Goal: Task Accomplishment & Management: Use online tool/utility

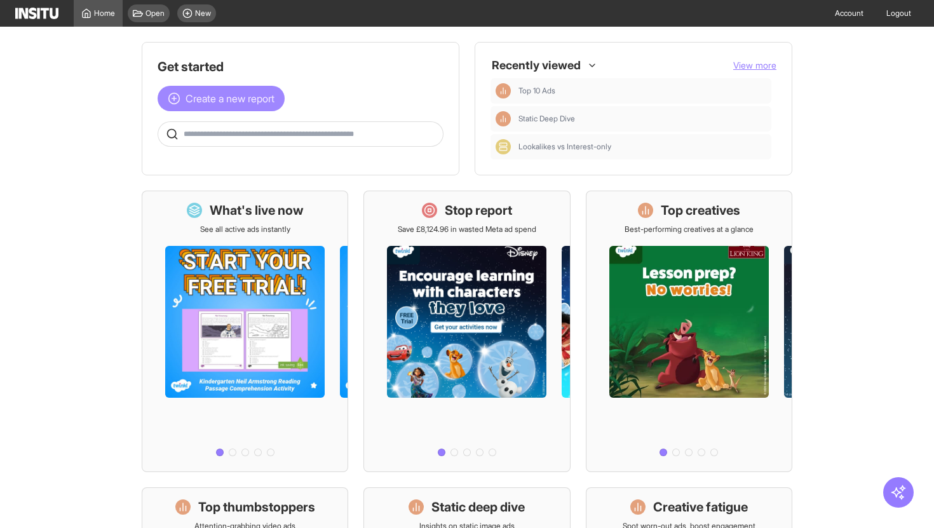
click at [241, 95] on span "Create a new report" at bounding box center [229, 98] width 89 height 15
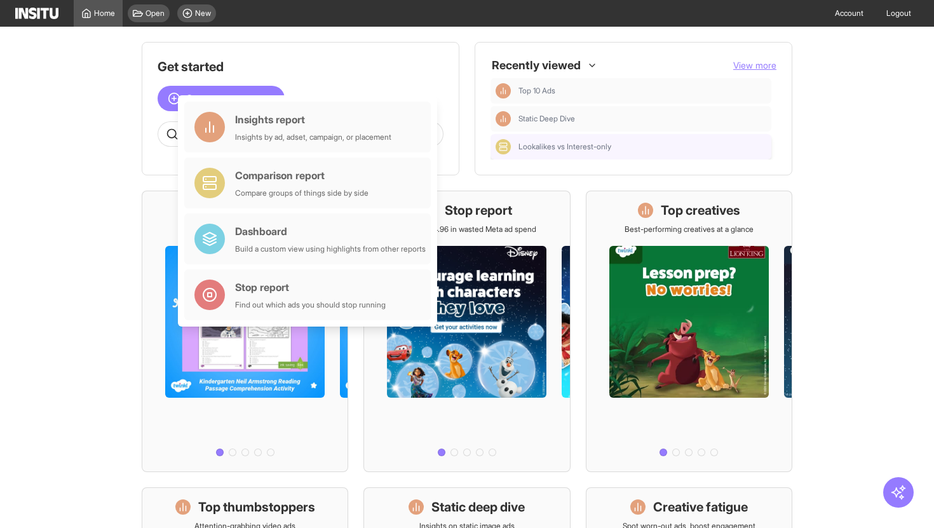
click at [519, 148] on span "Lookalikes vs Interest-only" at bounding box center [564, 147] width 93 height 10
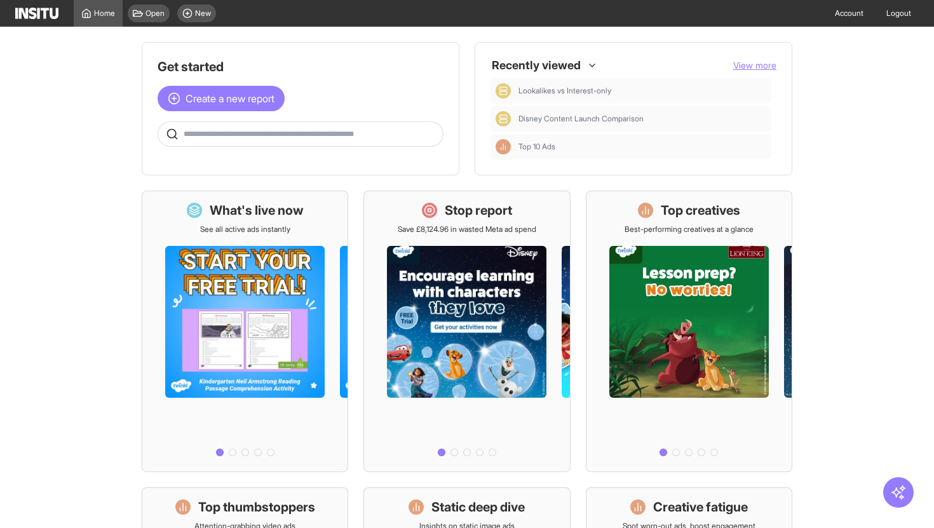
click at [214, 114] on div "Get started Create a new report Ask questions like: Which campaigns had the hig…" at bounding box center [301, 102] width 286 height 89
click at [215, 105] on span "Create a new report" at bounding box center [229, 98] width 89 height 15
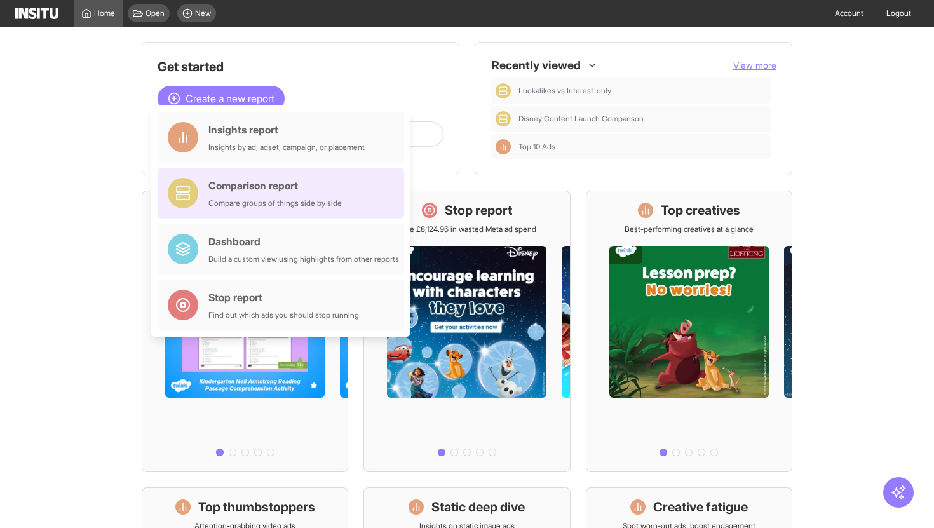
click at [257, 197] on div "Comparison report Compare groups of things side by side" at bounding box center [274, 193] width 133 height 30
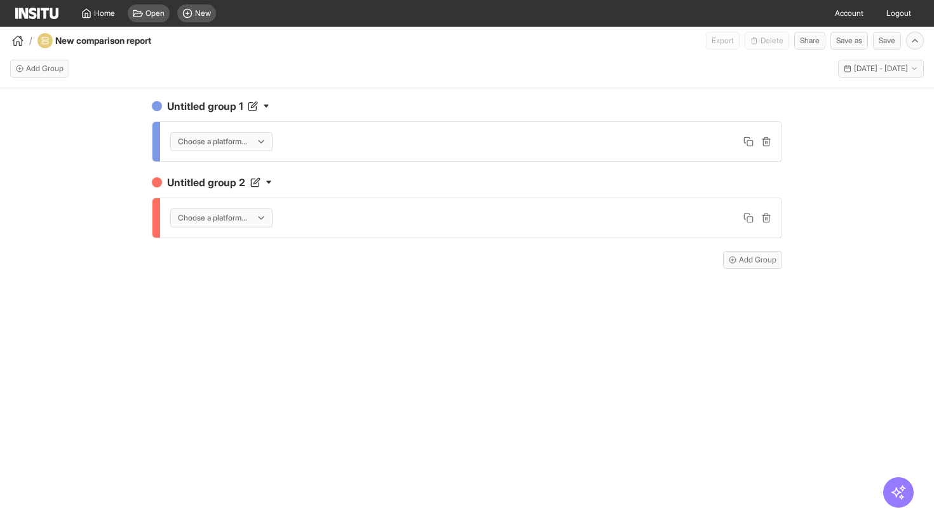
click at [260, 142] on div "Choose a platform..." at bounding box center [221, 142] width 101 height 18
click at [247, 168] on span "Meta" at bounding box center [223, 168] width 90 height 11
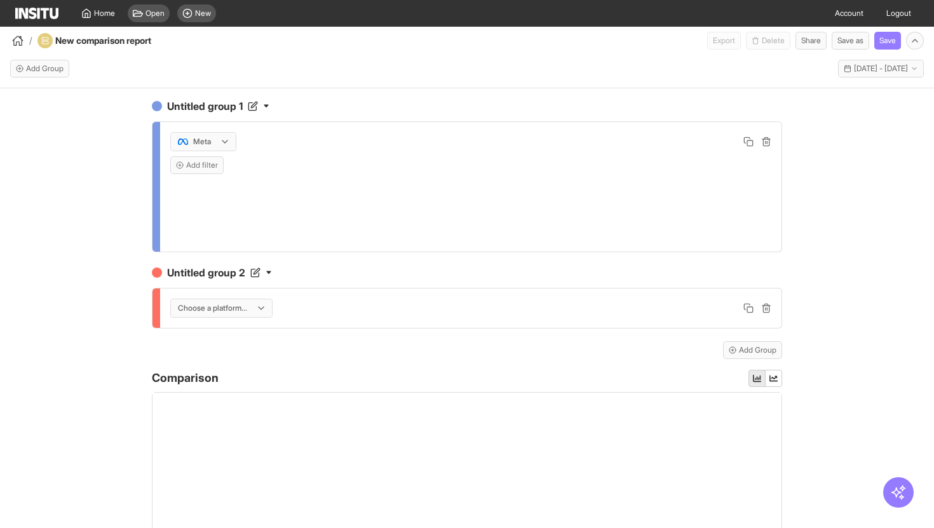
click at [239, 312] on div at bounding box center [213, 308] width 72 height 13
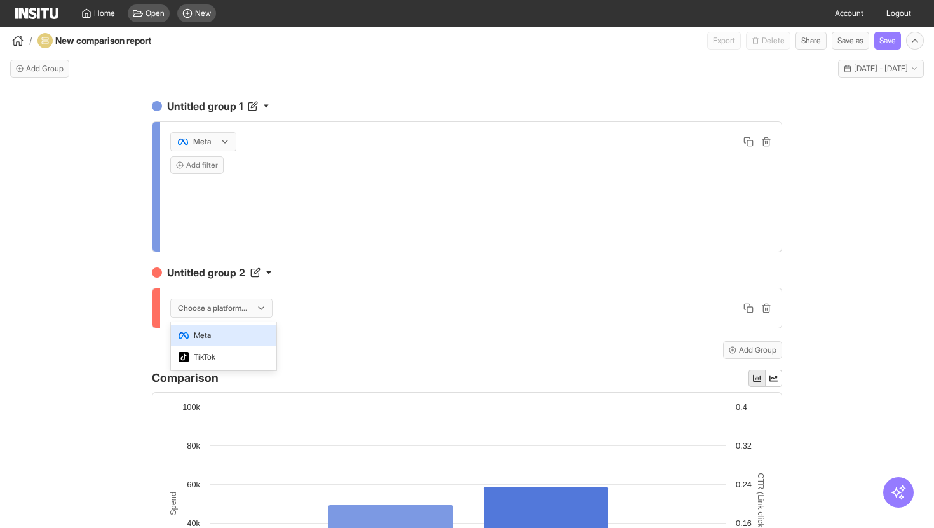
click at [235, 337] on span "Meta" at bounding box center [223, 335] width 90 height 11
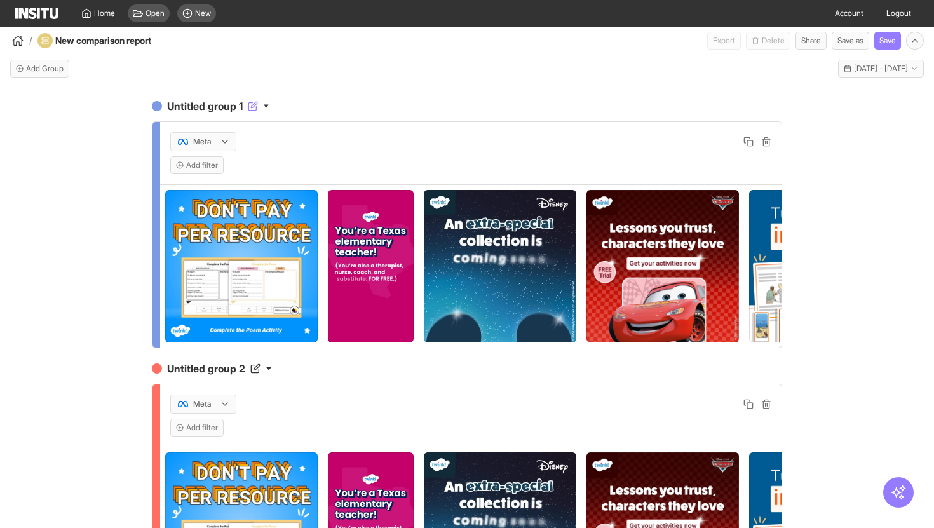
click at [218, 103] on h4 "Untitled group 1" at bounding box center [467, 105] width 630 height 15
click at [218, 103] on input "**********" at bounding box center [218, 105] width 107 height 15
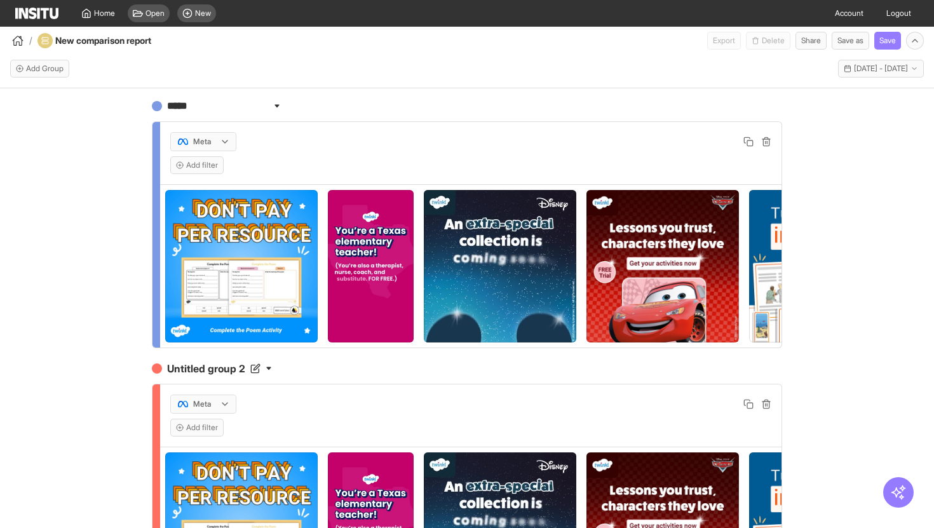
type input "******"
click at [209, 369] on h4 "Untitled group 2" at bounding box center [467, 368] width 630 height 15
type input "**********"
click at [12, 344] on div "**********" at bounding box center [467, 319] width 934 height 462
click at [215, 166] on button "Add filter" at bounding box center [196, 165] width 53 height 18
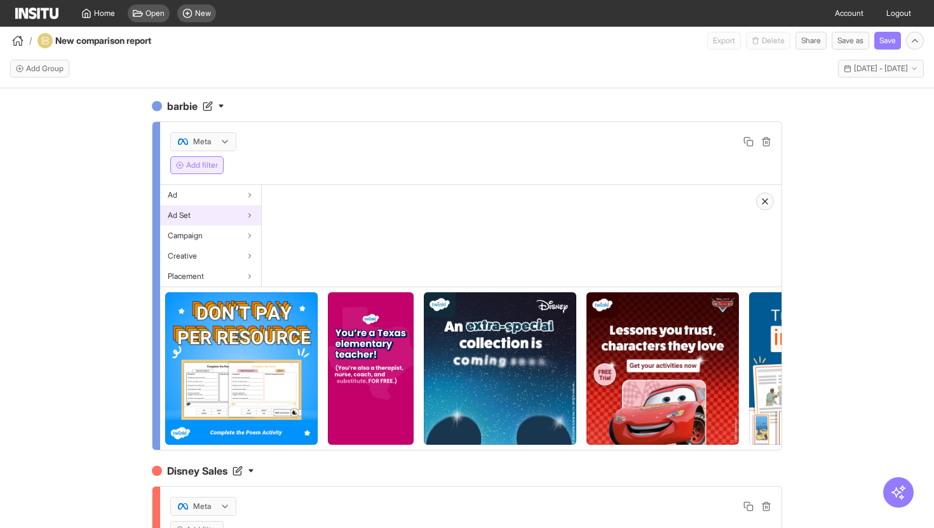
click at [215, 224] on div "Ad Set" at bounding box center [210, 215] width 101 height 20
click at [214, 231] on div "Campaign" at bounding box center [210, 235] width 101 height 20
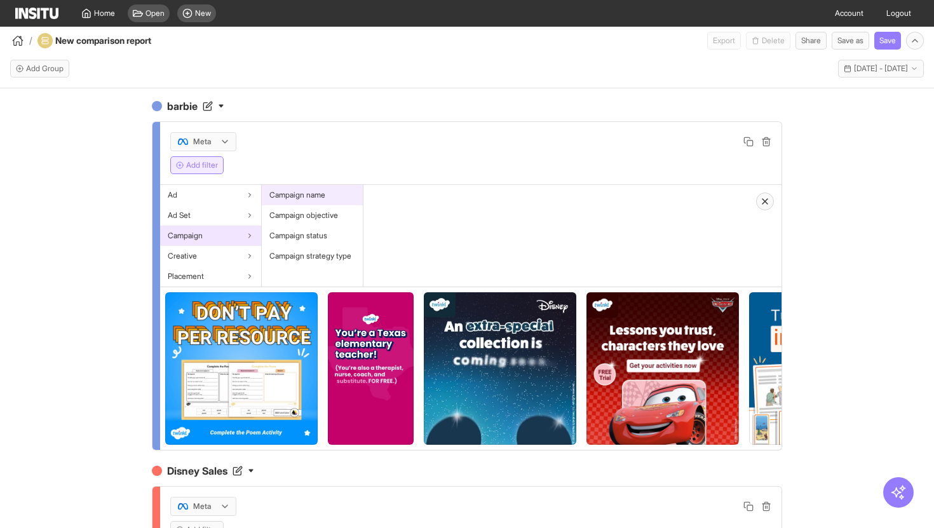
click at [324, 186] on div "Campaign name" at bounding box center [312, 195] width 101 height 20
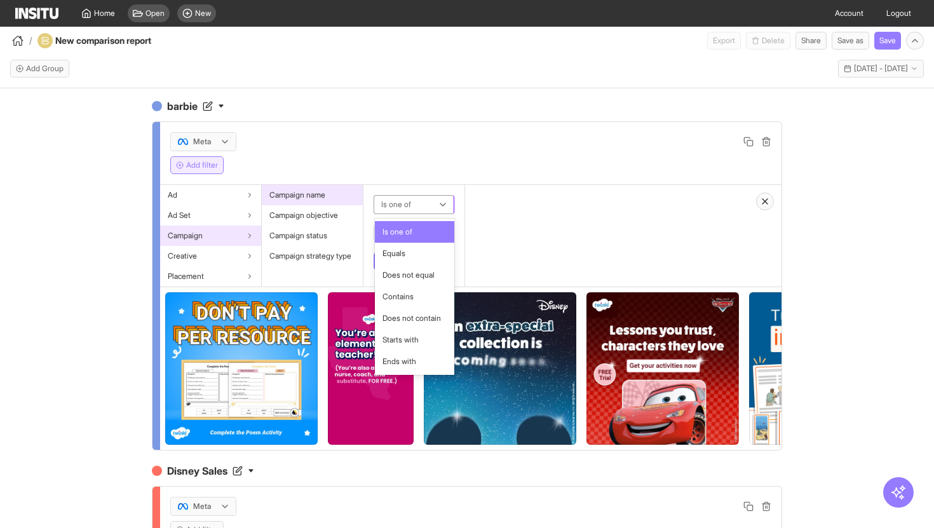
click at [412, 198] on div at bounding box center [405, 204] width 50 height 15
click at [408, 293] on span "Contains" at bounding box center [397, 296] width 31 height 11
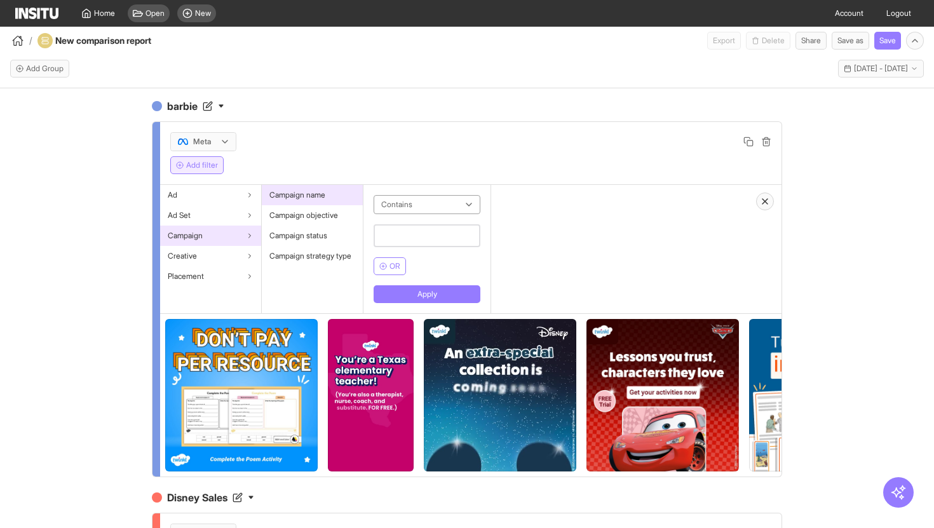
click at [420, 234] on input "text" at bounding box center [426, 235] width 107 height 23
type input "******"
click at [432, 286] on button "Apply" at bounding box center [426, 294] width 107 height 18
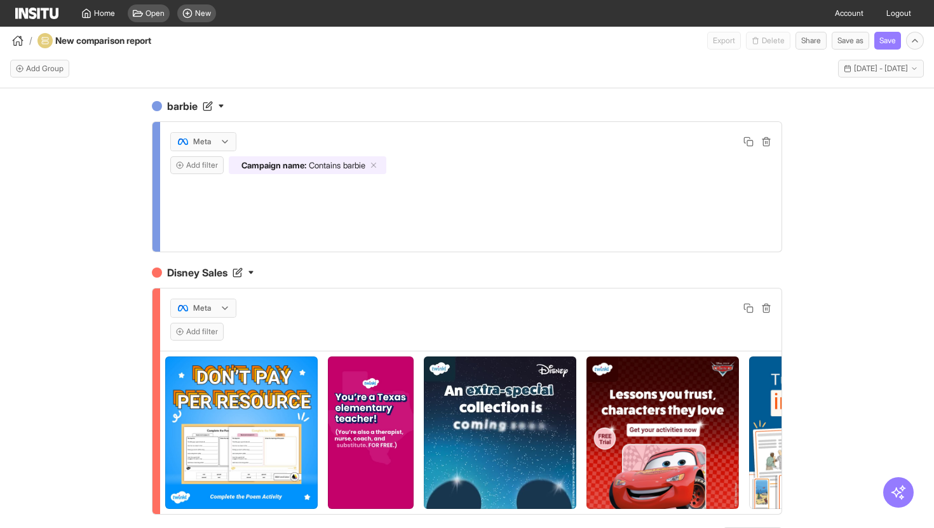
scroll to position [1, 0]
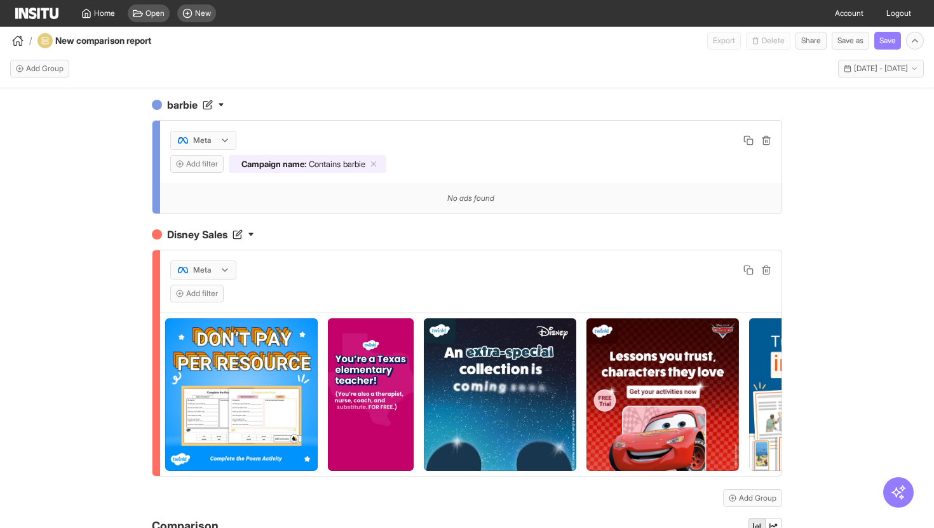
click at [188, 326] on img at bounding box center [241, 394] width 152 height 152
click at [192, 297] on button "Add filter" at bounding box center [196, 294] width 53 height 18
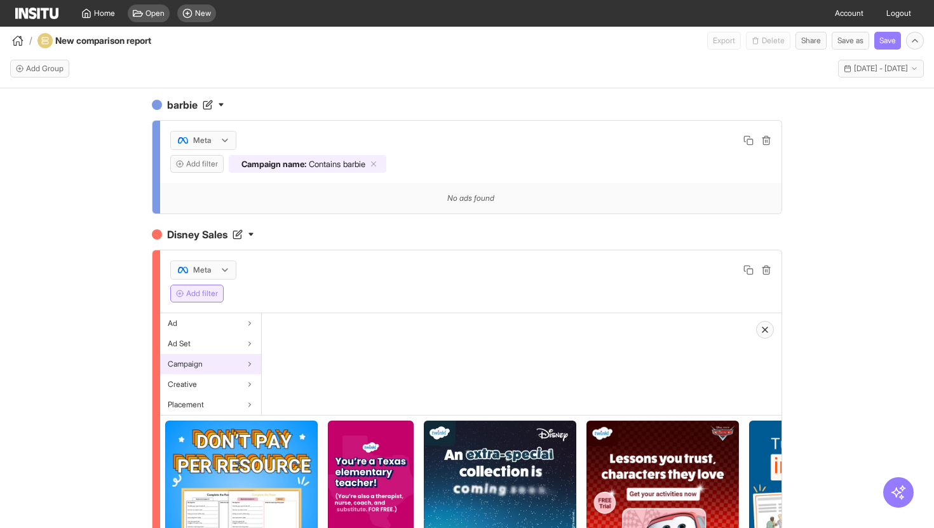
click at [246, 364] on icon at bounding box center [250, 364] width 8 height 8
click at [319, 319] on span "Campaign name" at bounding box center [297, 323] width 56 height 10
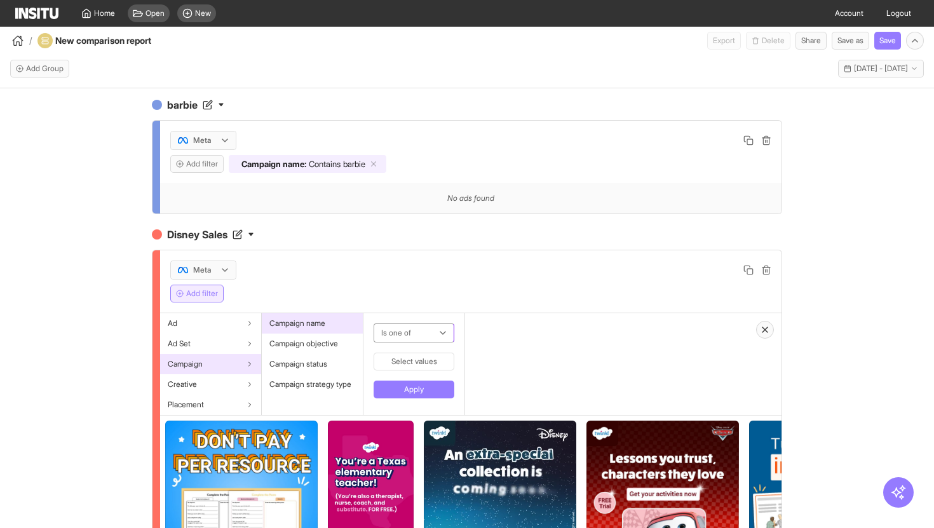
click at [407, 334] on div at bounding box center [405, 332] width 50 height 15
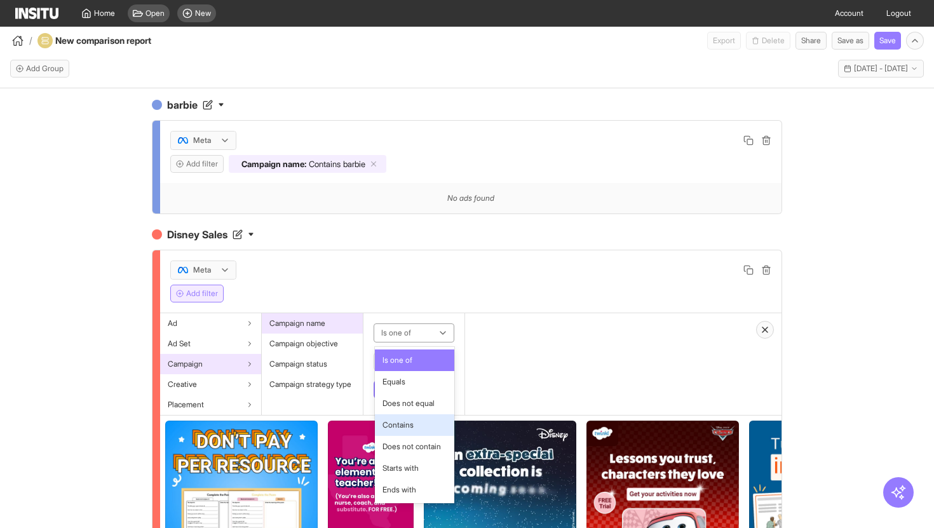
click at [400, 423] on span "Contains" at bounding box center [397, 424] width 31 height 11
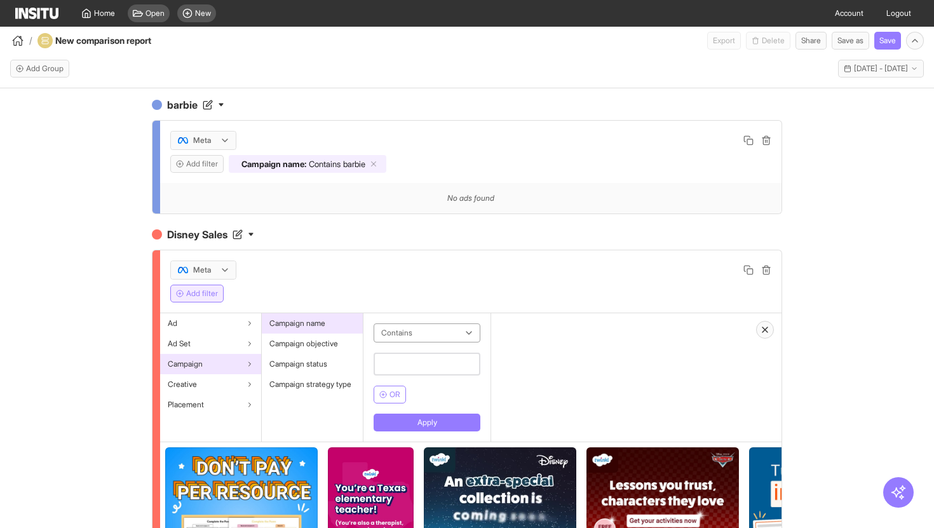
click at [403, 366] on input "text" at bounding box center [426, 364] width 107 height 23
type input "*"
type input "******"
click at [380, 392] on icon "button" at bounding box center [383, 395] width 8 height 8
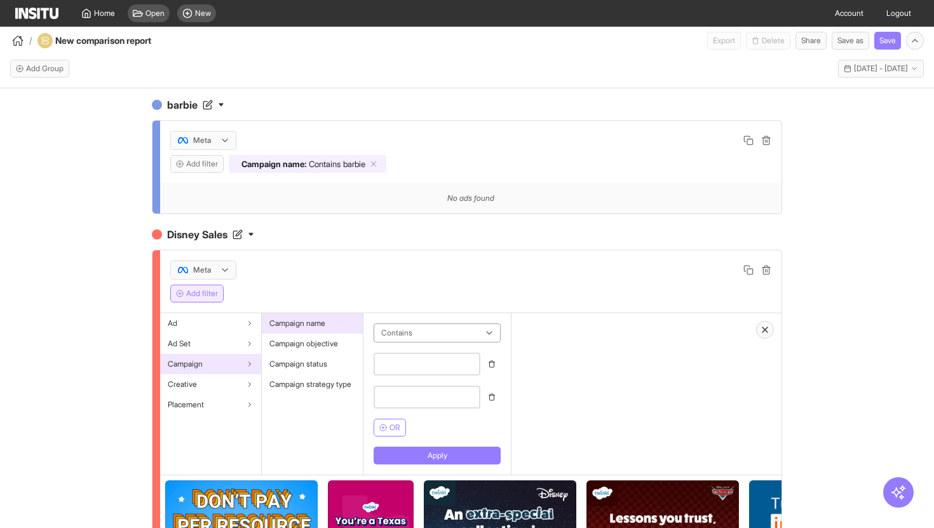
click at [422, 367] on input "text" at bounding box center [426, 364] width 107 height 23
type input "******"
click at [459, 458] on button "Apply" at bounding box center [436, 456] width 127 height 18
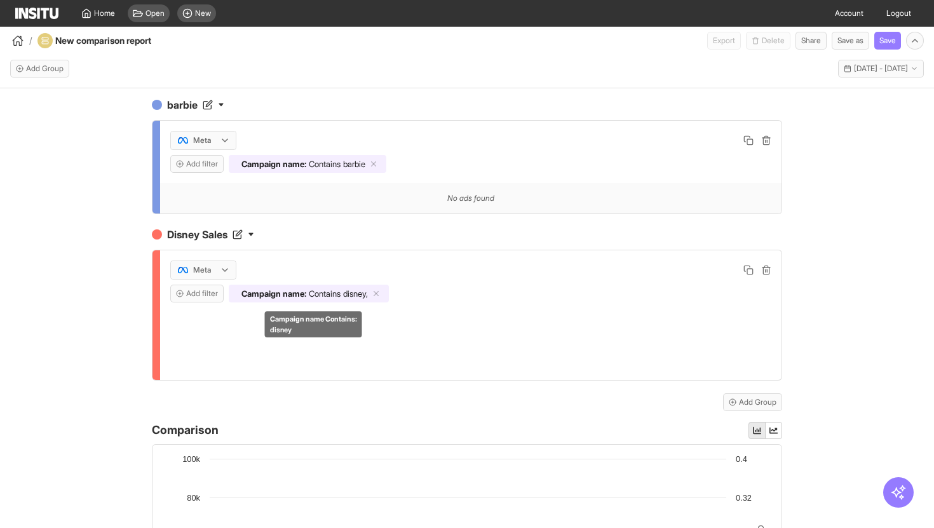
click at [359, 295] on span "disney," at bounding box center [355, 293] width 25 height 10
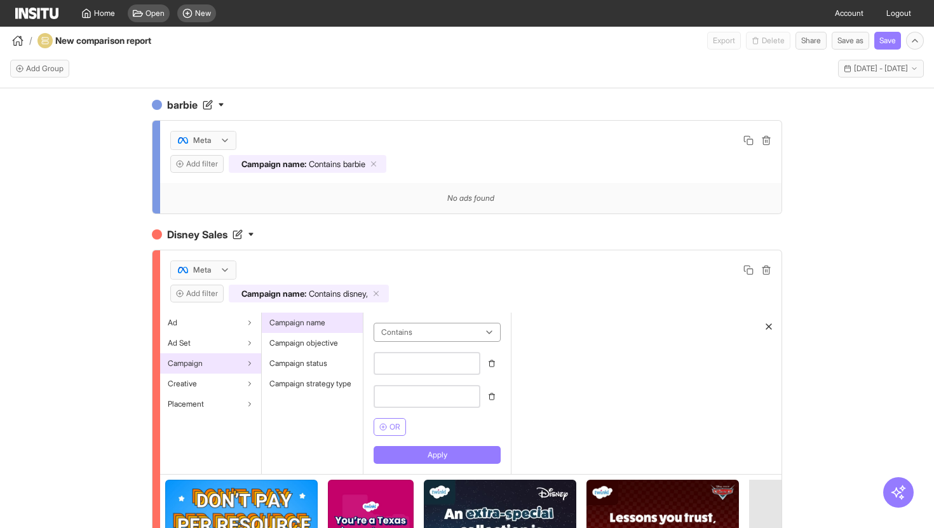
click at [124, 281] on div "barbie Meta Add filter Campaign name : Contains barbie No ads found Disney Sale…" at bounding box center [467, 319] width 934 height 462
click at [414, 361] on input "text" at bounding box center [426, 363] width 107 height 23
click at [386, 423] on icon "button" at bounding box center [383, 427] width 8 height 8
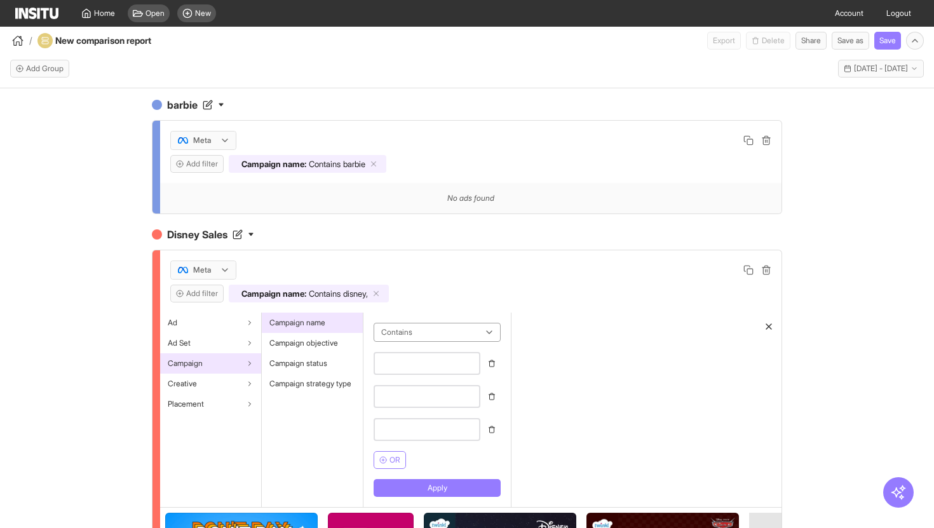
click at [495, 429] on icon "button" at bounding box center [492, 430] width 8 height 8
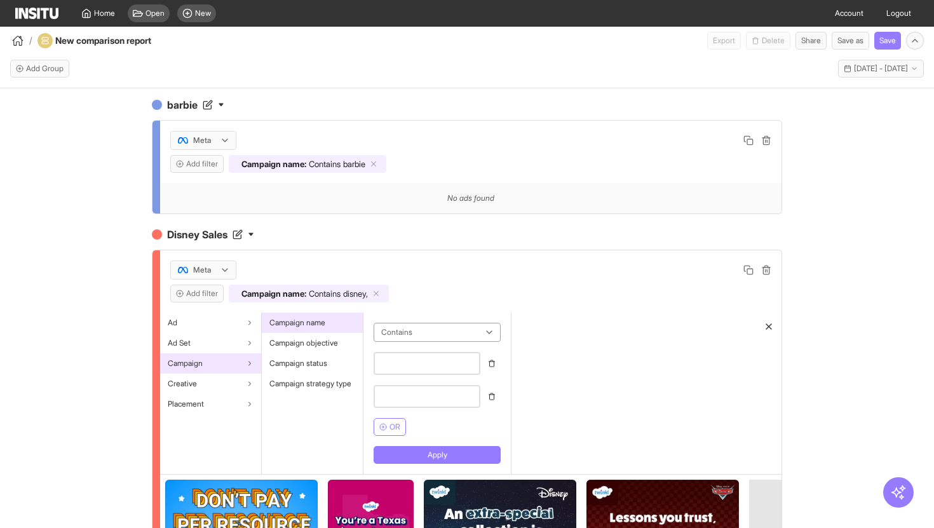
click at [495, 396] on icon "button" at bounding box center [492, 397] width 8 height 8
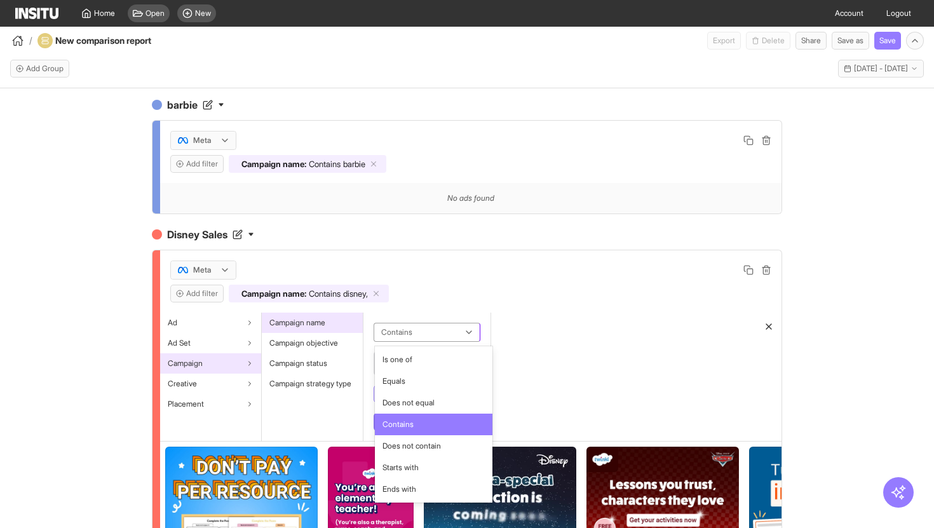
click at [474, 329] on icon at bounding box center [469, 332] width 10 height 10
click at [414, 326] on div at bounding box center [418, 332] width 76 height 15
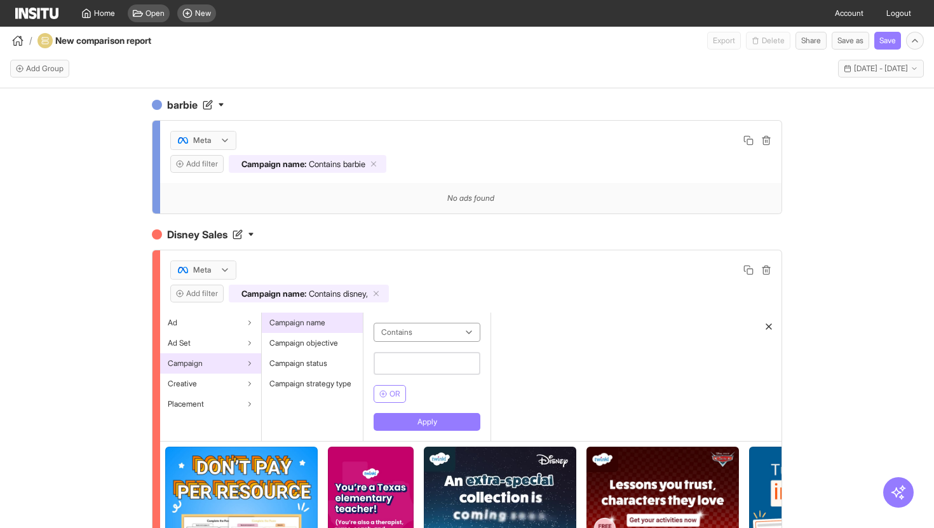
click at [412, 354] on input "text" at bounding box center [426, 363] width 107 height 23
type input "******"
click at [440, 423] on button "Apply" at bounding box center [426, 422] width 107 height 18
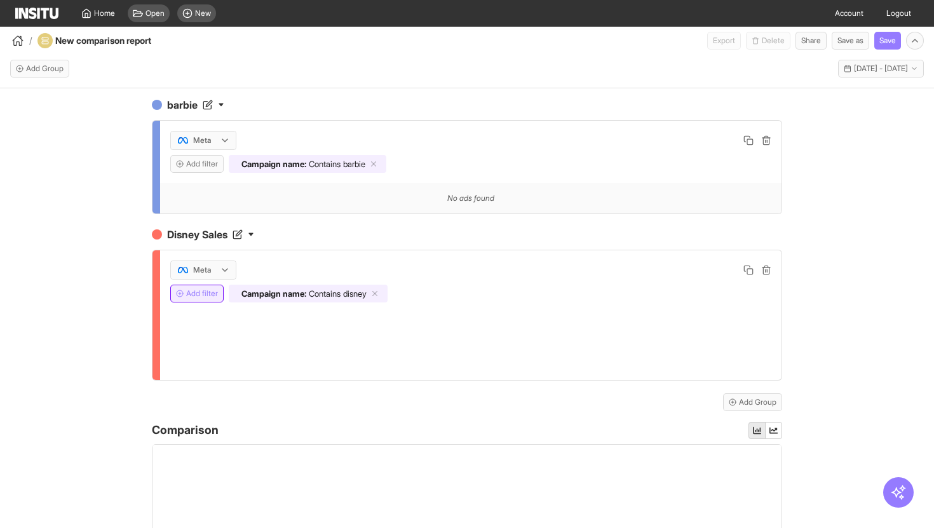
click at [201, 285] on button "Add filter" at bounding box center [196, 294] width 53 height 18
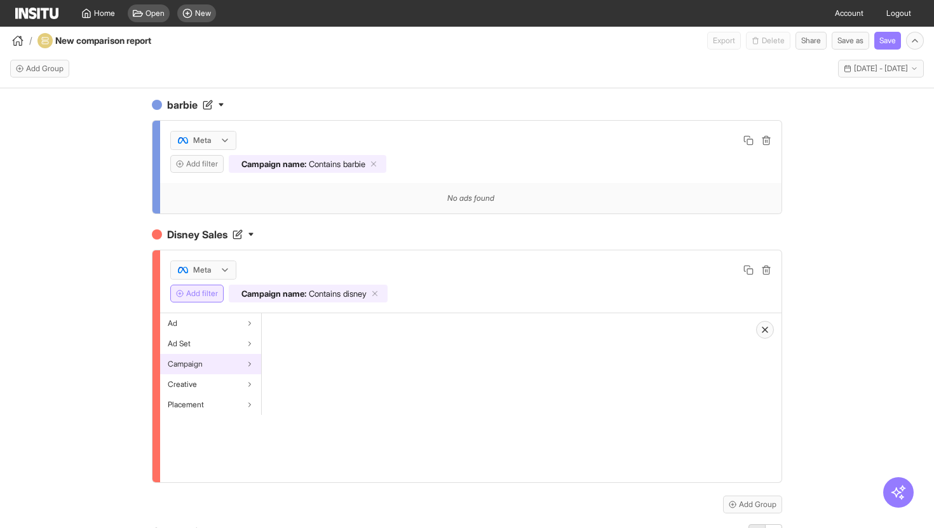
click at [225, 358] on div "Campaign" at bounding box center [210, 364] width 101 height 20
click at [324, 322] on span "Campaign name" at bounding box center [297, 323] width 56 height 10
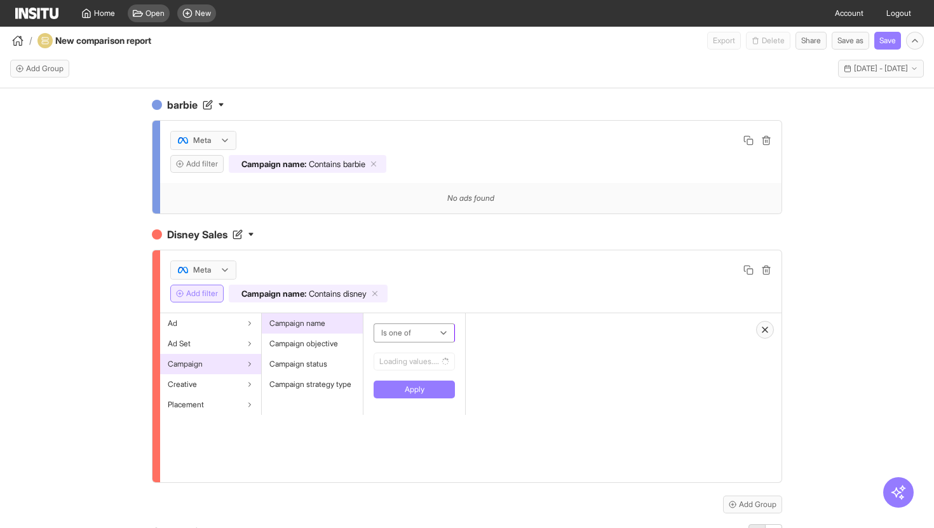
click at [416, 329] on div at bounding box center [405, 332] width 51 height 15
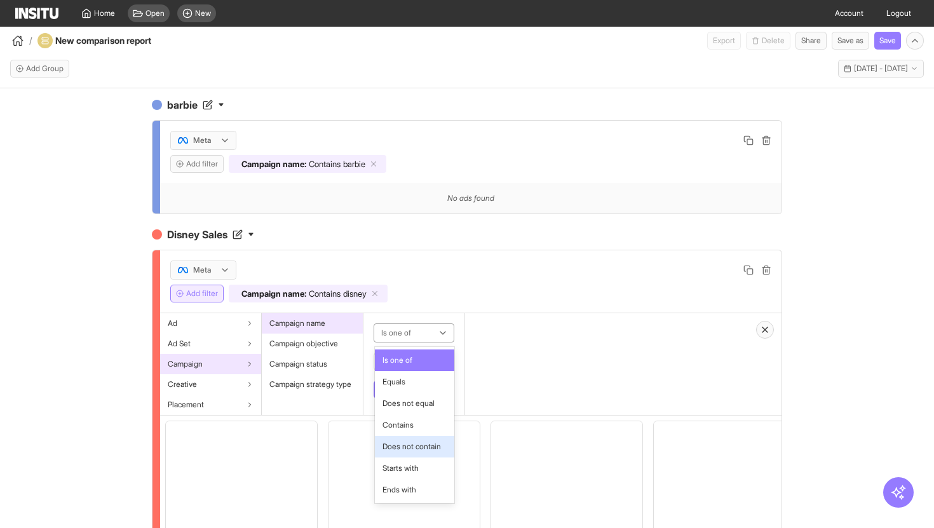
click at [425, 444] on span "Does not contain" at bounding box center [411, 446] width 58 height 11
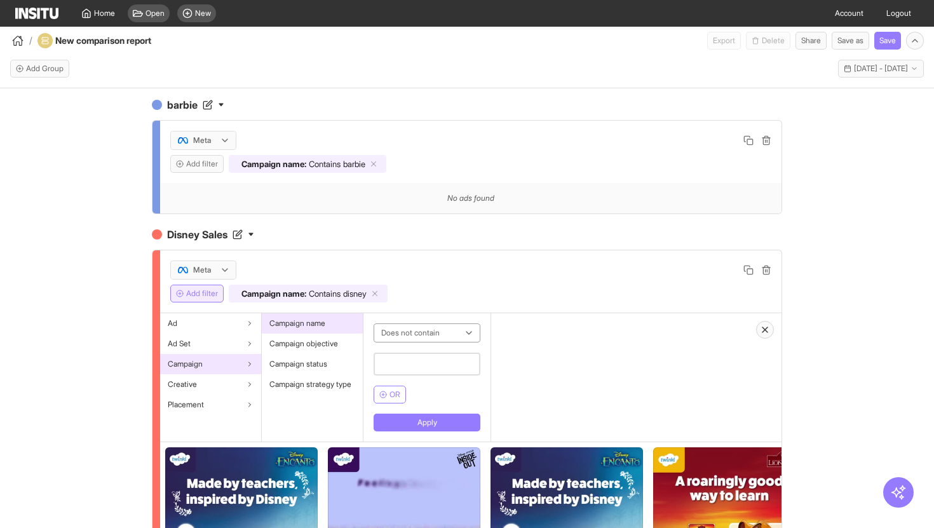
click at [424, 367] on input "text" at bounding box center [426, 364] width 107 height 23
type input "*****"
click at [450, 422] on button "Apply" at bounding box center [426, 423] width 107 height 18
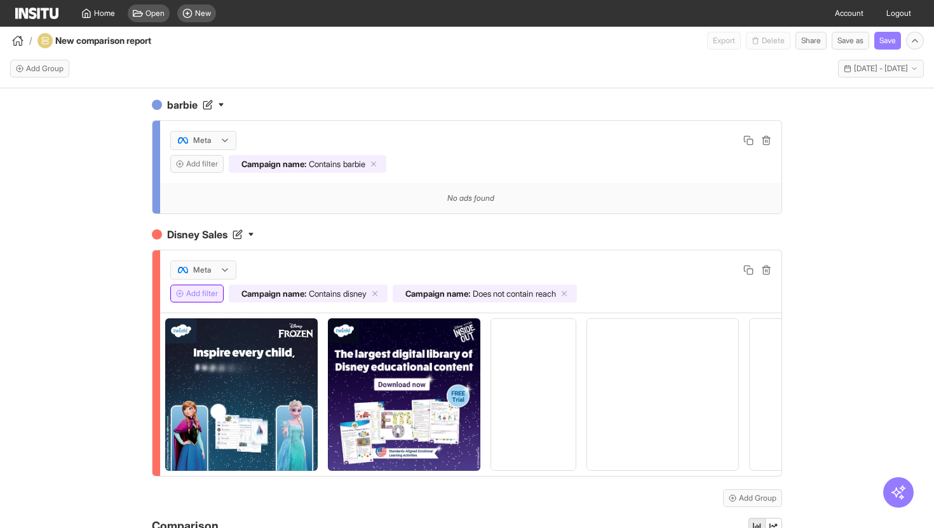
click at [209, 296] on button "Add filter" at bounding box center [196, 294] width 53 height 18
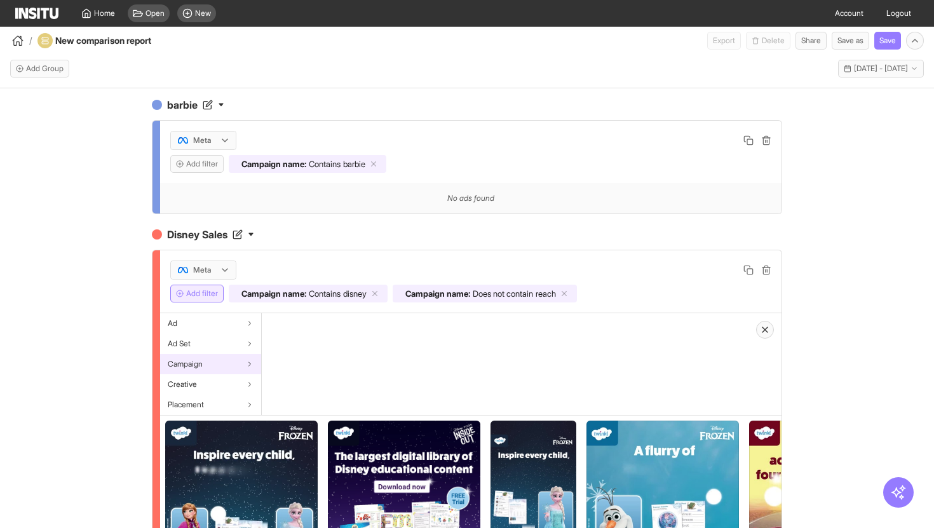
click at [210, 367] on div "Campaign" at bounding box center [210, 364] width 101 height 20
click at [318, 330] on div "Campaign name" at bounding box center [312, 323] width 101 height 20
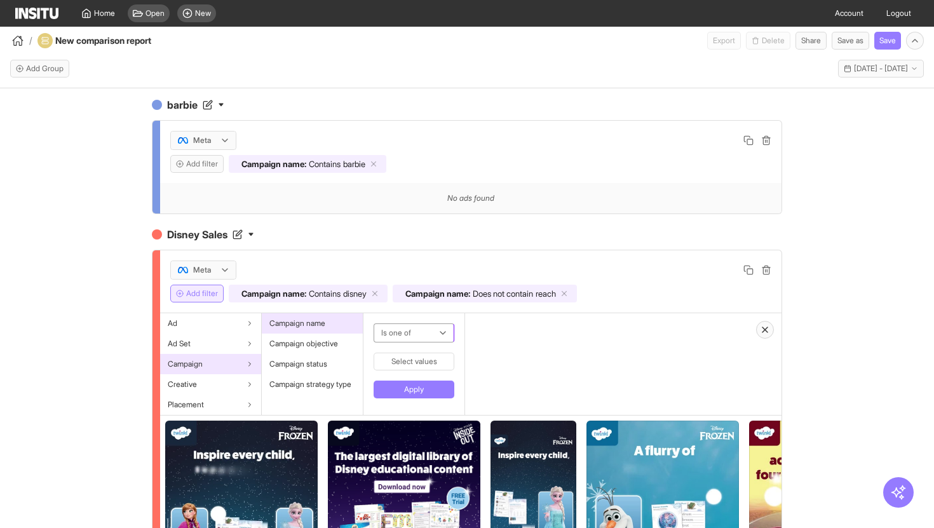
click at [426, 332] on div at bounding box center [405, 332] width 50 height 15
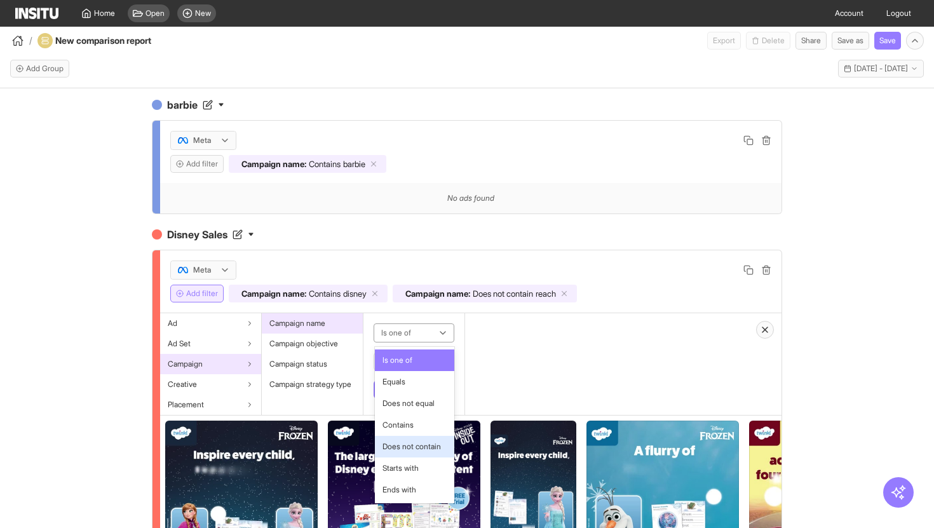
drag, startPoint x: 423, startPoint y: 405, endPoint x: 410, endPoint y: 447, distance: 44.6
click at [410, 447] on div "Is one of Equals Does not equal Contains Does not contain Starts with Ends with" at bounding box center [414, 425] width 79 height 156
click at [410, 447] on span "Does not contain" at bounding box center [411, 446] width 58 height 11
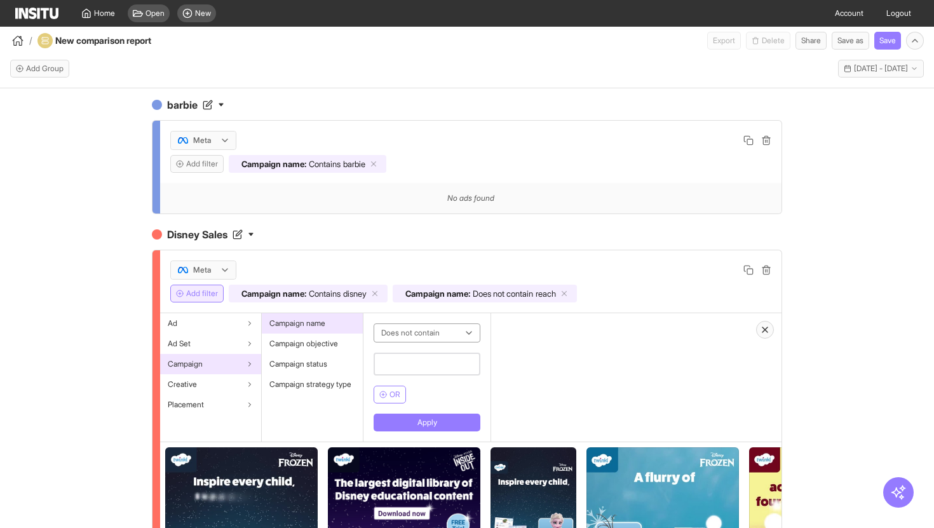
click at [424, 367] on input "text" at bounding box center [426, 364] width 107 height 23
type input "******"
click at [471, 418] on button "Apply" at bounding box center [426, 423] width 107 height 18
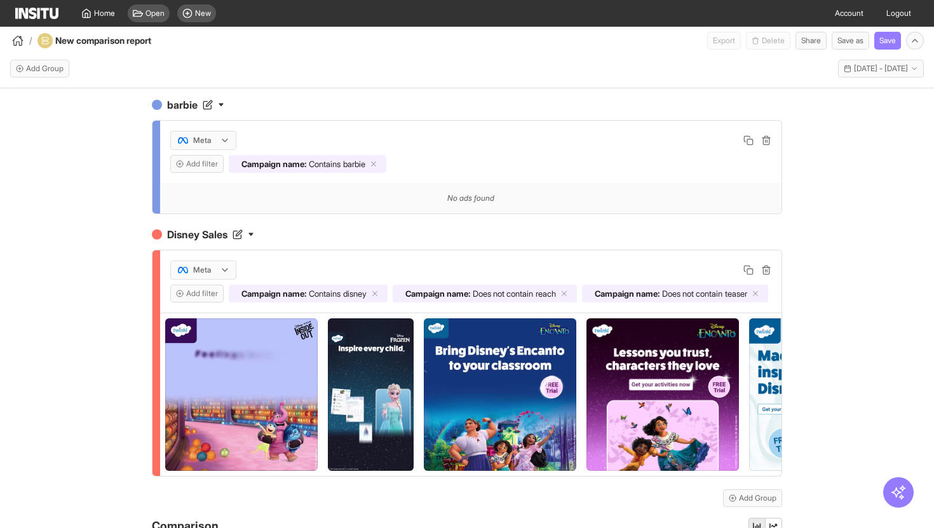
scroll to position [0, 0]
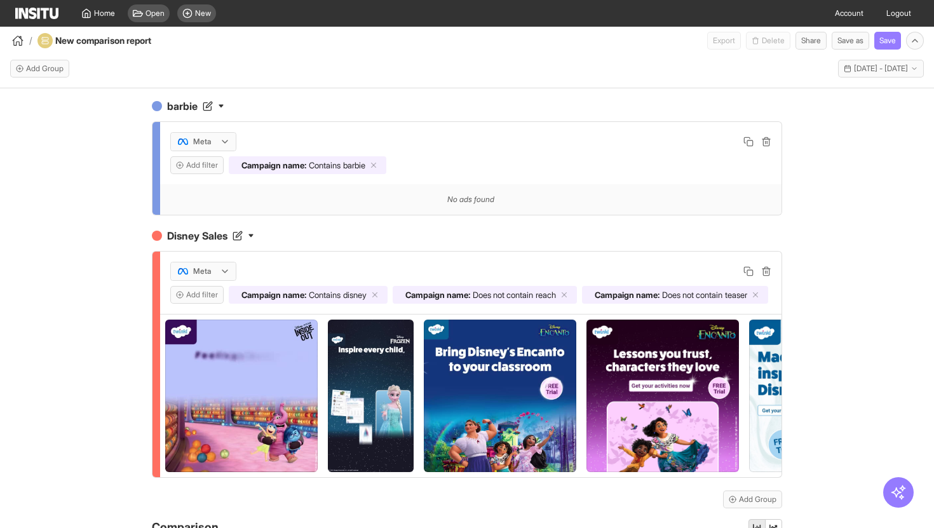
click at [420, 203] on div "No ads found" at bounding box center [470, 199] width 621 height 30
click at [883, 67] on span "29 Jul 25 - 27 Aug 25" at bounding box center [881, 69] width 54 height 10
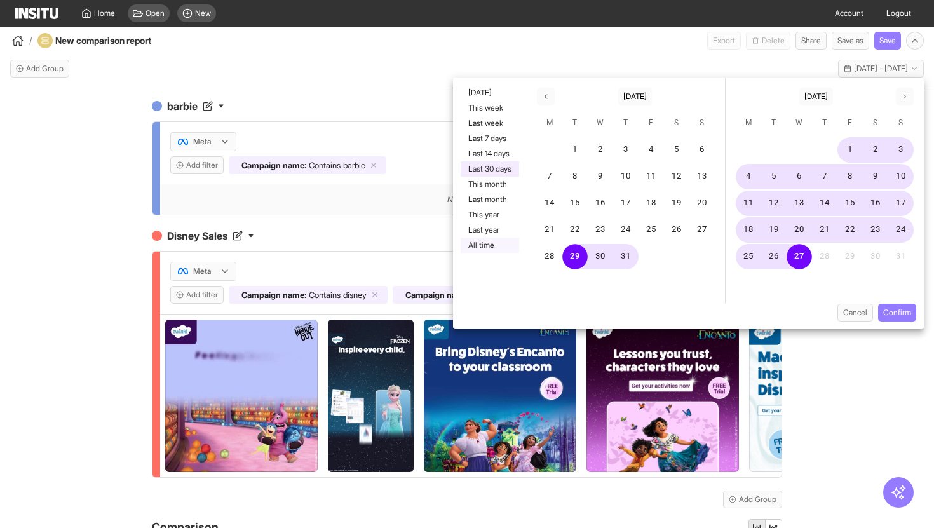
click at [480, 243] on button "All time" at bounding box center [490, 245] width 58 height 15
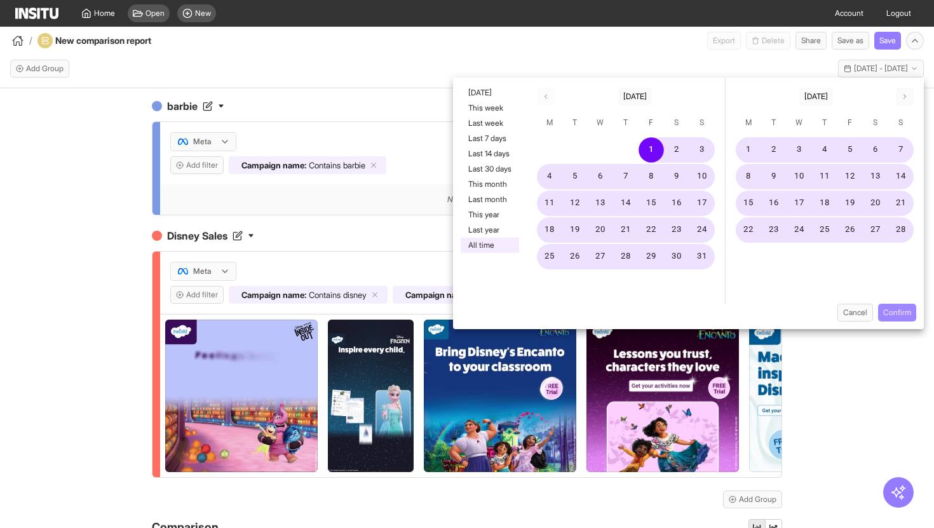
click at [893, 307] on button "Confirm" at bounding box center [897, 313] width 38 height 18
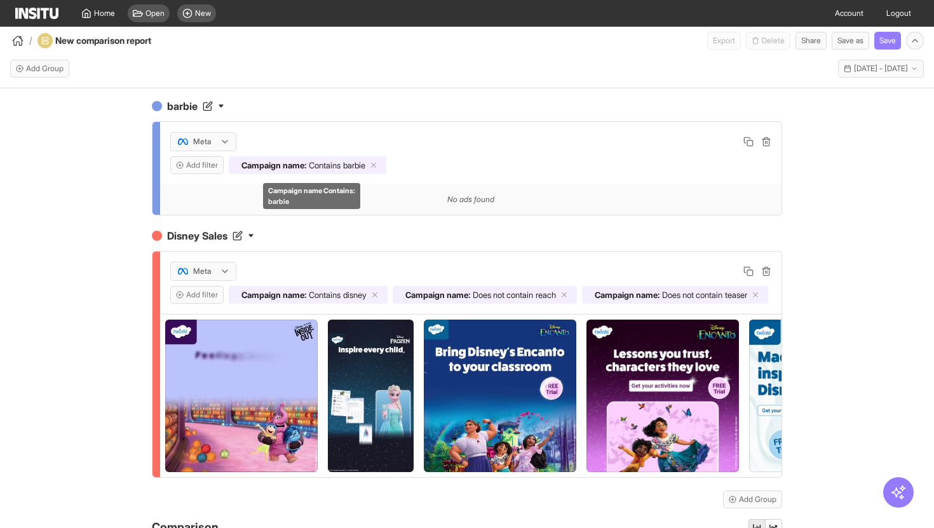
click at [340, 165] on span "Contains" at bounding box center [325, 165] width 32 height 10
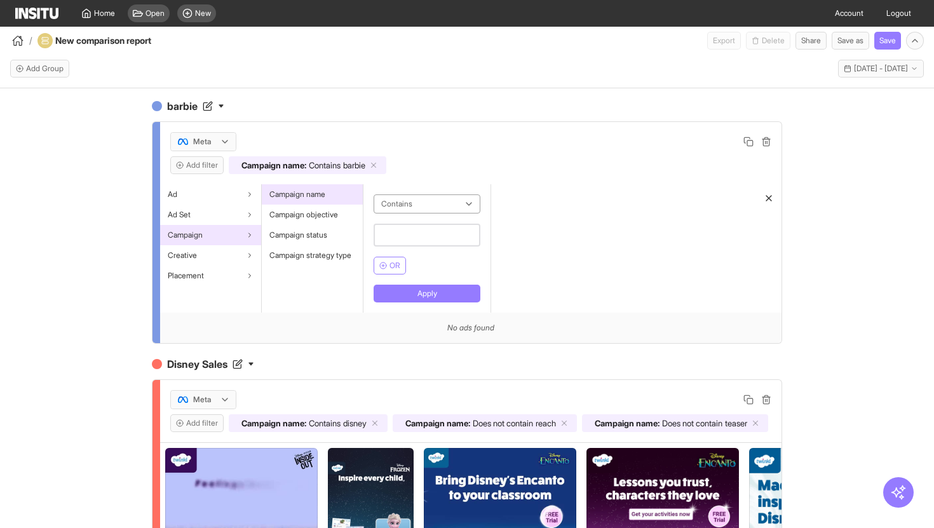
click at [408, 240] on input "text" at bounding box center [426, 235] width 107 height 23
type input "****"
click at [438, 297] on button "Apply" at bounding box center [426, 294] width 107 height 18
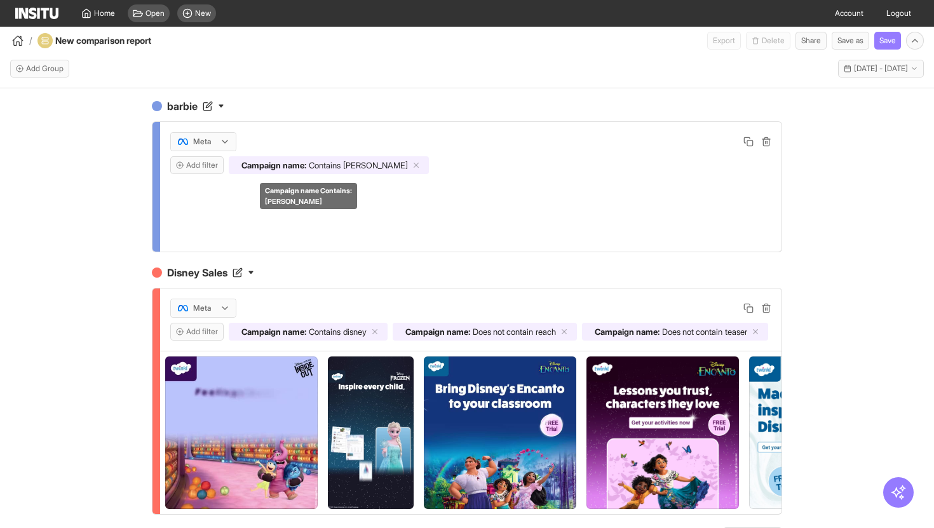
click at [353, 161] on span "barb" at bounding box center [375, 165] width 65 height 10
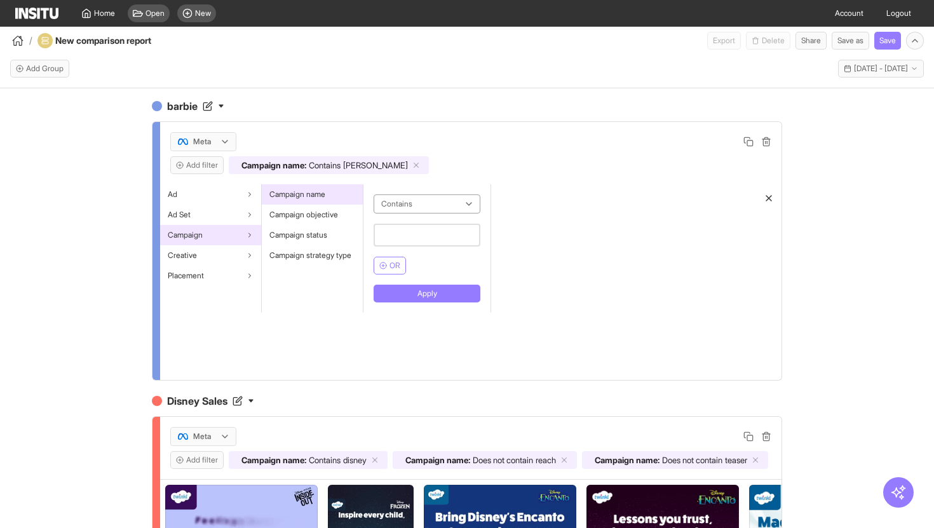
click at [403, 228] on input "text" at bounding box center [426, 235] width 107 height 23
type input "******"
click at [403, 295] on button "Apply" at bounding box center [426, 294] width 107 height 18
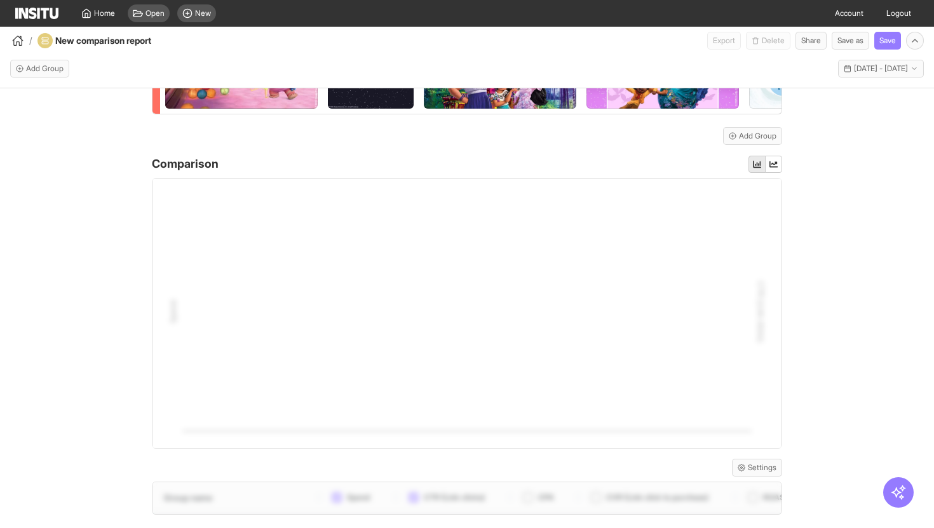
scroll to position [501, 0]
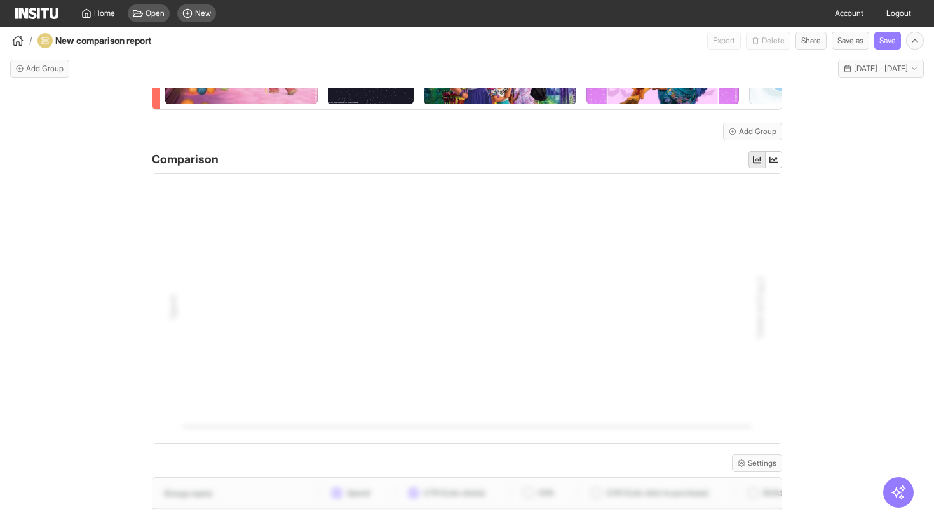
click at [812, 246] on div "barbie Meta Add filter Campaign name : Contains mattel Disney Sales Meta Add fi…" at bounding box center [467, 319] width 934 height 462
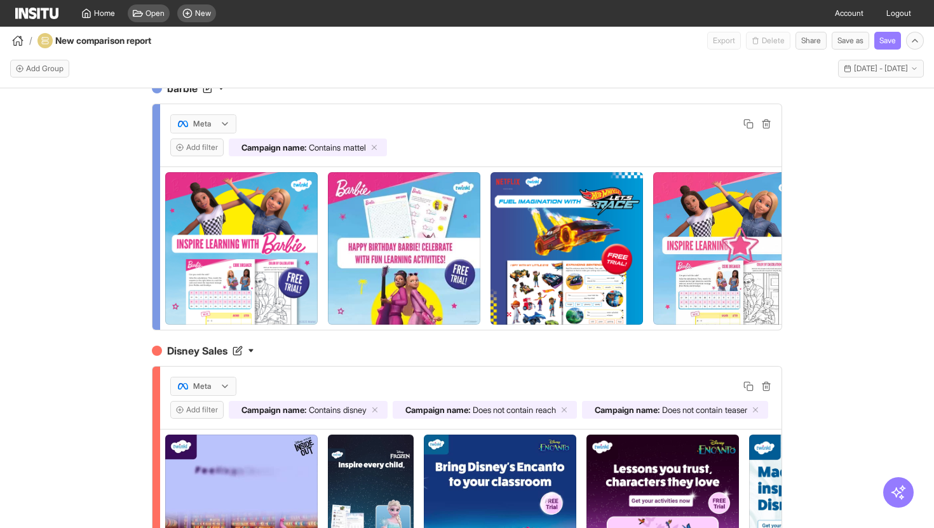
scroll to position [0, 0]
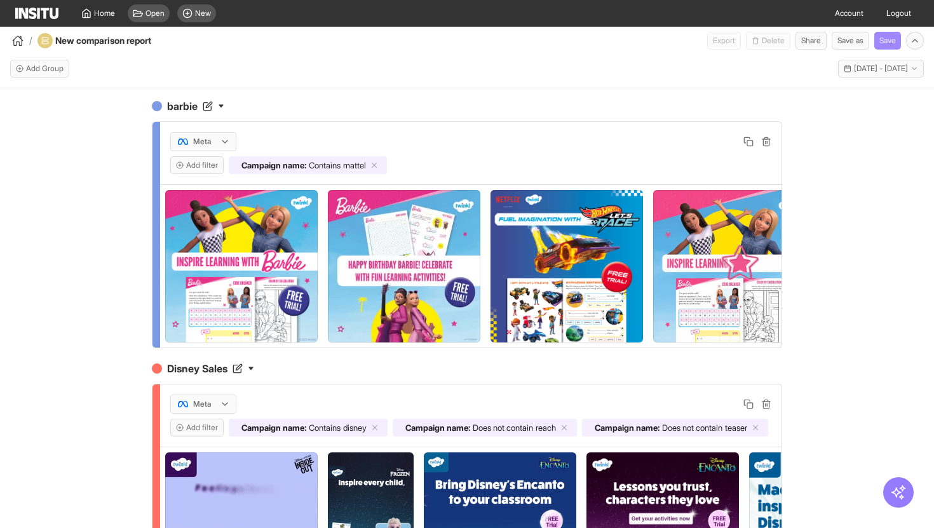
click at [892, 35] on button "Save" at bounding box center [887, 41] width 27 height 18
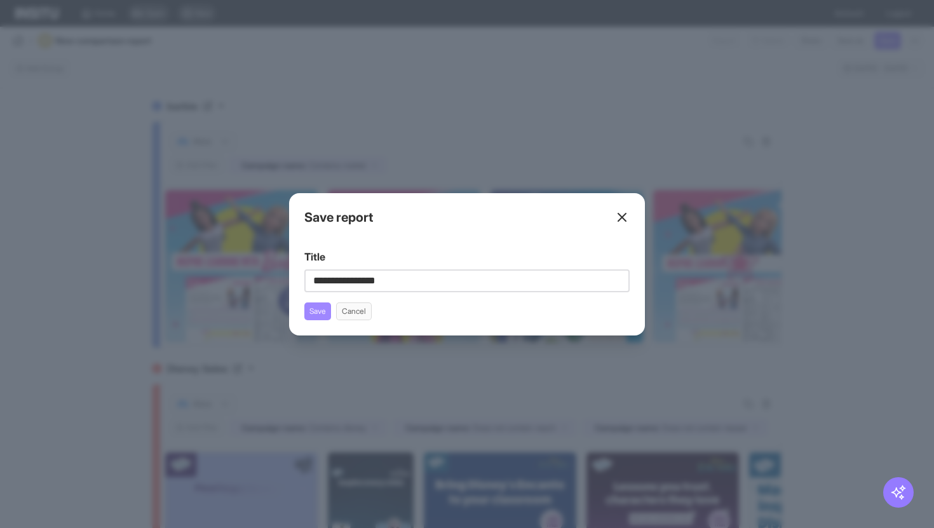
type input "**********"
click at [325, 313] on button "Save" at bounding box center [317, 311] width 27 height 18
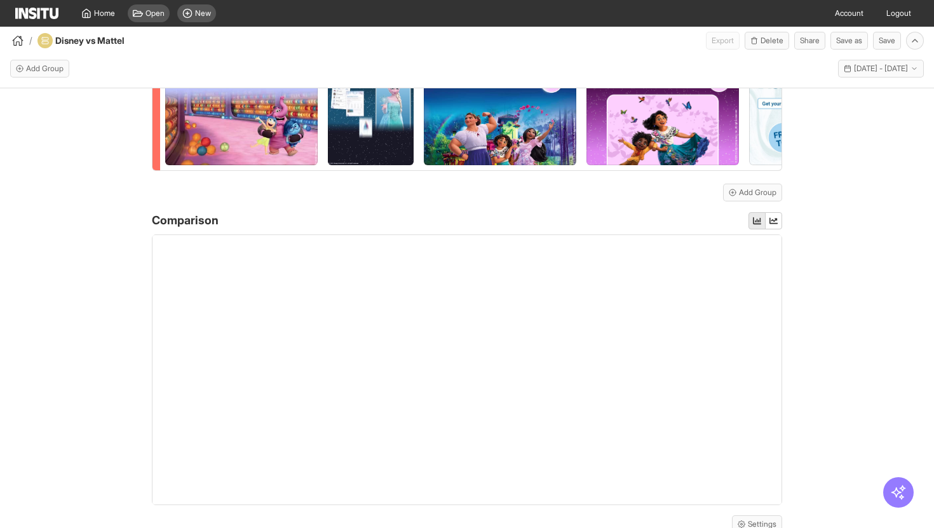
scroll to position [441, 0]
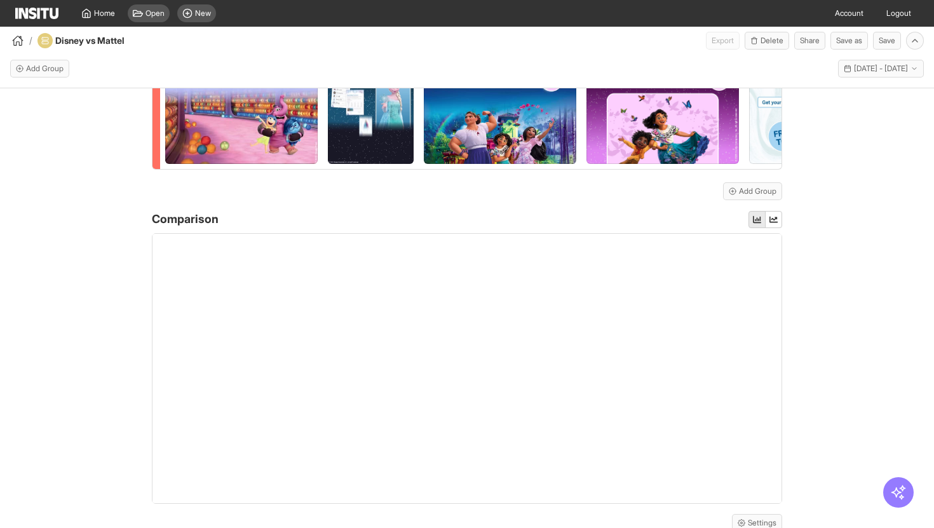
click at [313, 326] on div at bounding box center [466, 368] width 629 height 269
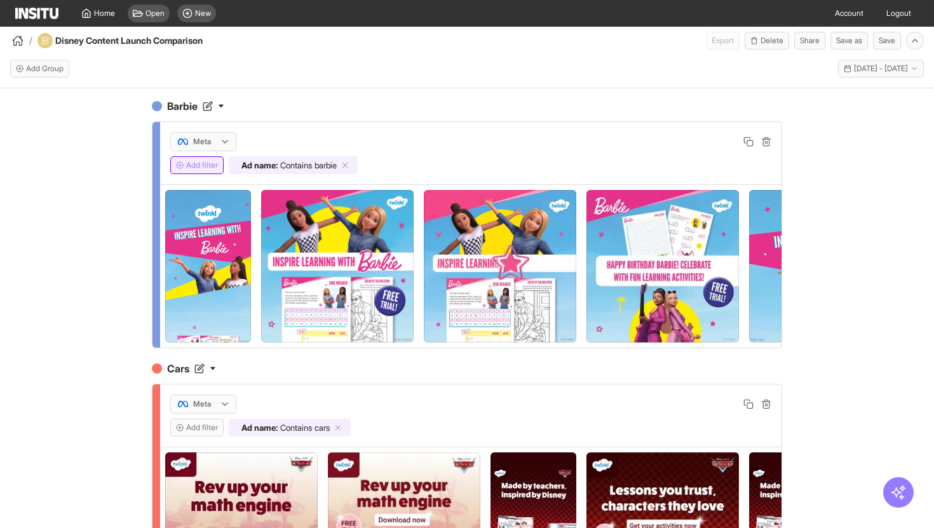
click at [204, 163] on button "Add filter" at bounding box center [196, 165] width 53 height 18
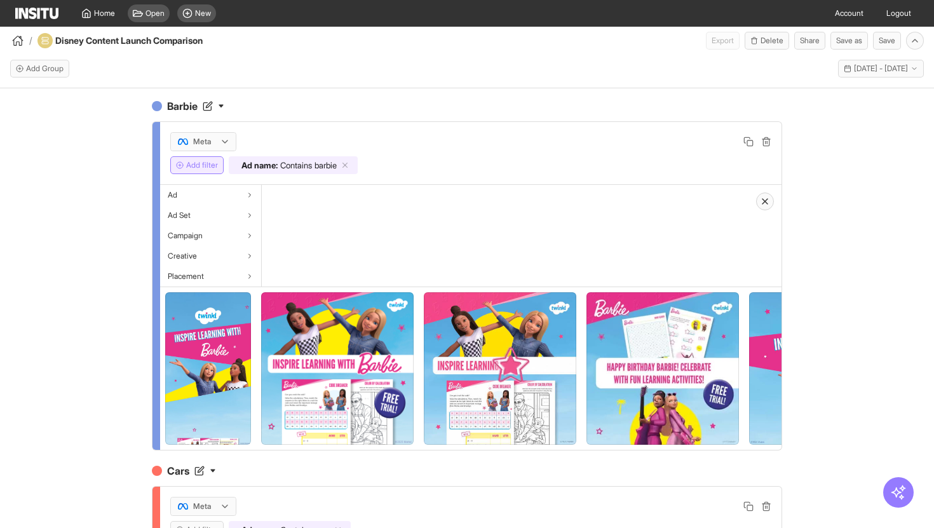
click at [873, 79] on div "Add Group This year - Wed 1 Jan - Wed 27 Aug, 2025 1 Jan 25 - 27 Aug 25" at bounding box center [467, 69] width 934 height 39
click at [872, 67] on span "1 Jan 25 - 27 Aug 25" at bounding box center [881, 69] width 54 height 10
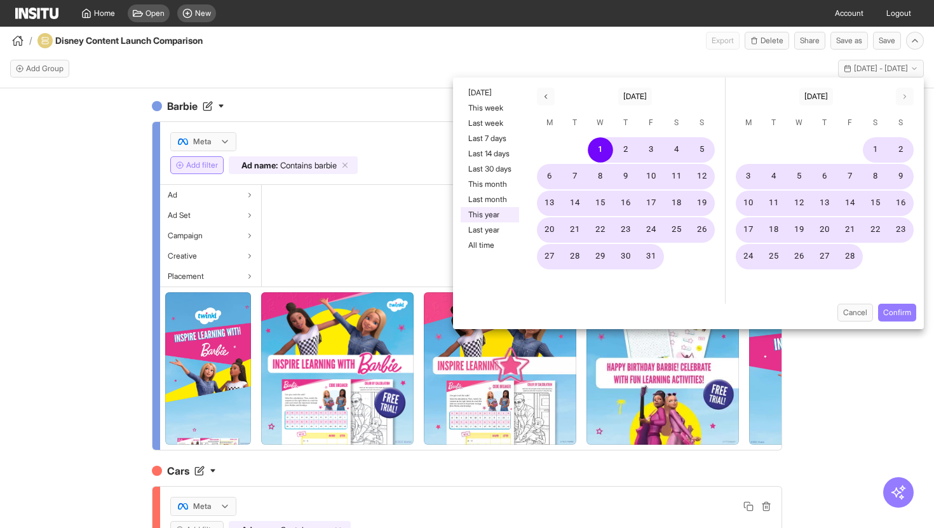
click at [841, 373] on div "Barbie Meta Add filter Ad name : Contains barbie Ad Ad Set Campaign Creative Pl…" at bounding box center [467, 319] width 934 height 462
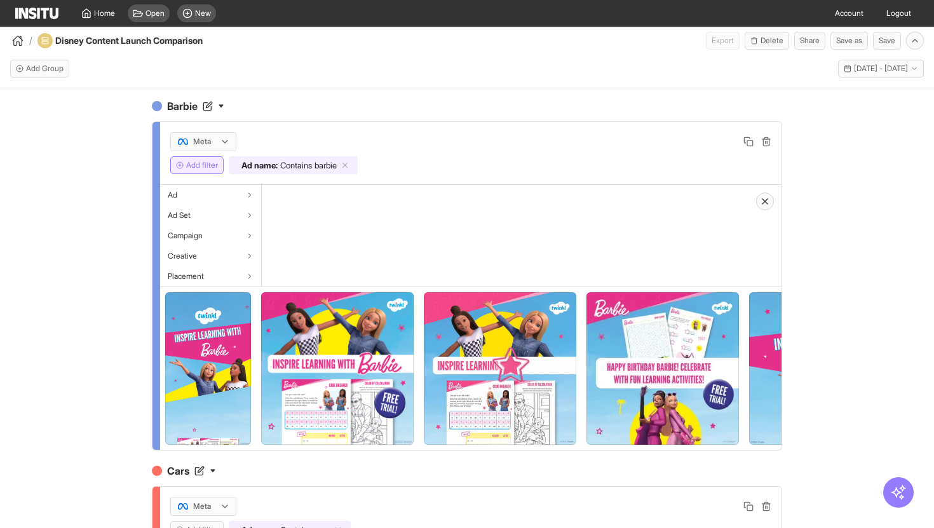
click at [701, 238] on div "Ad Ad Set Campaign Creative Placement" at bounding box center [470, 236] width 621 height 102
click at [828, 258] on div "Barbie Meta Add filter Ad name : Contains barbie Ad Ad Set Campaign Creative Pl…" at bounding box center [467, 319] width 934 height 462
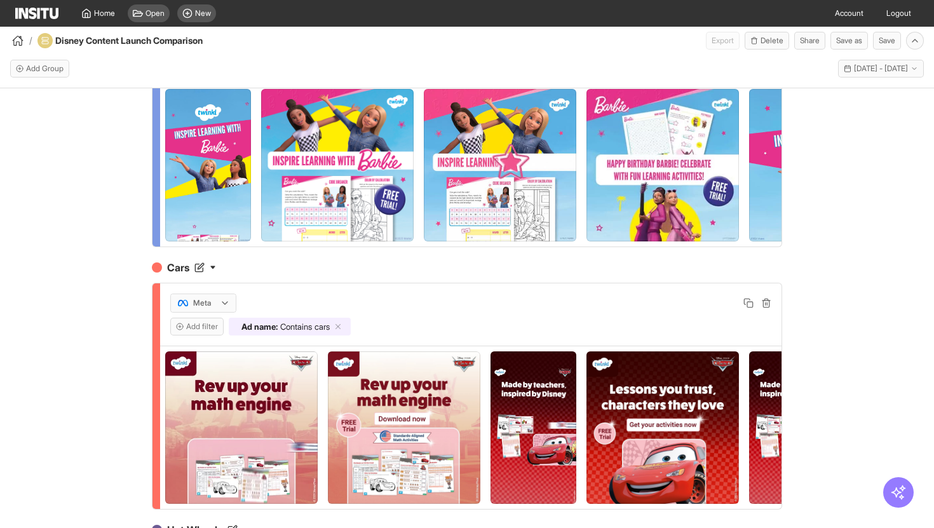
scroll to position [158, 0]
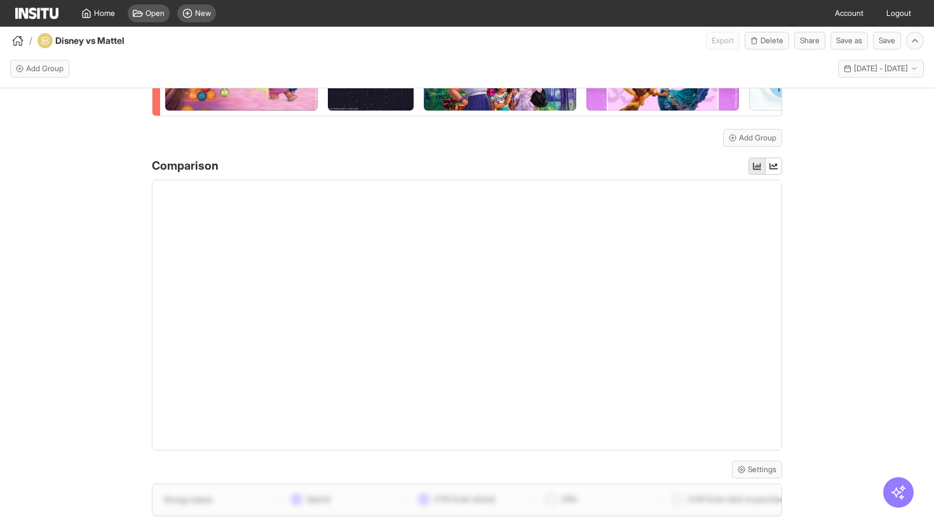
scroll to position [501, 0]
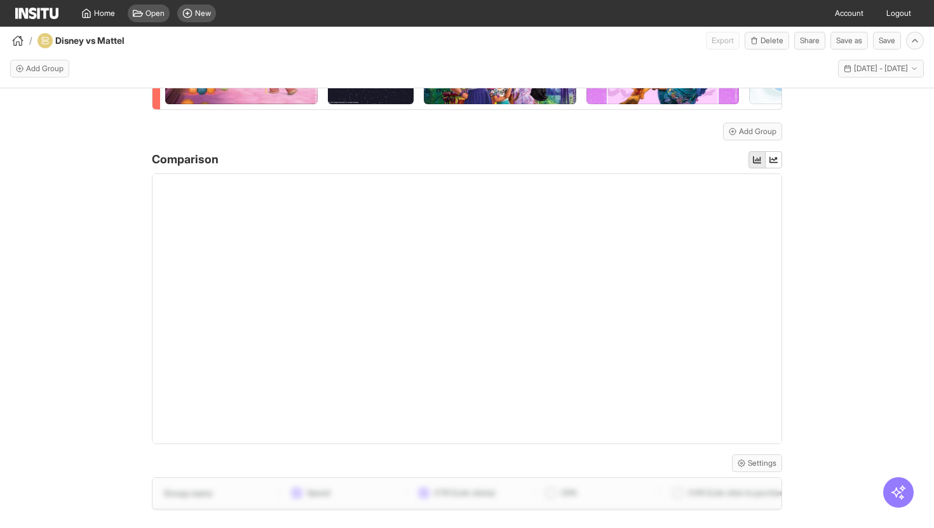
click at [413, 503] on div at bounding box center [466, 510] width 629 height 64
click at [363, 297] on div at bounding box center [466, 308] width 629 height 269
click at [502, 315] on div at bounding box center [466, 308] width 629 height 269
click at [854, 70] on span "1 Jan 21 - 27 Aug 25" at bounding box center [881, 69] width 54 height 10
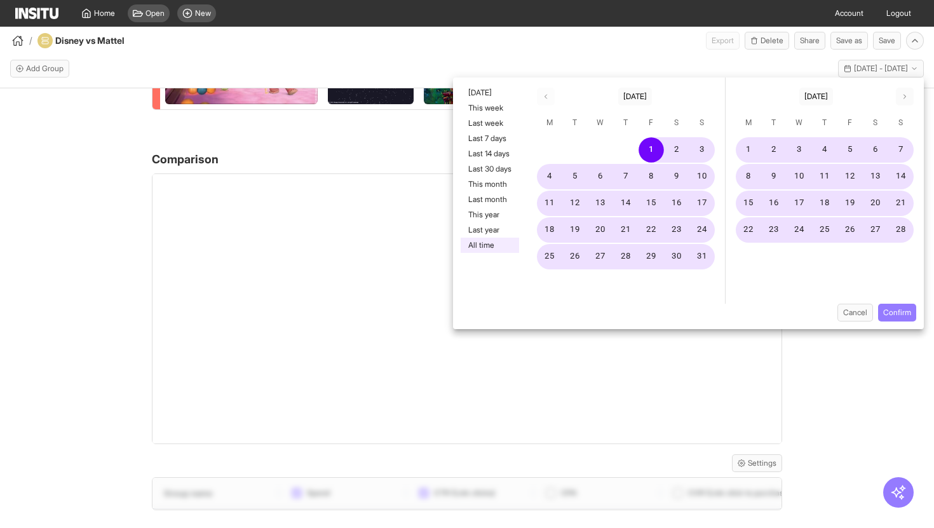
click at [43, 352] on div "barbie Meta Add filter Campaign name : Contains mattel Disney Sales Meta Add fi…" at bounding box center [467, 319] width 934 height 462
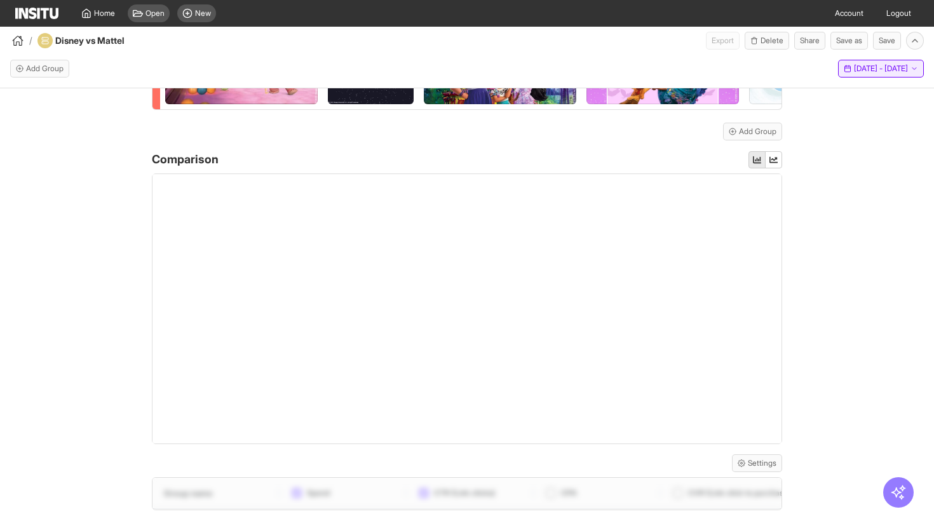
click at [880, 66] on span "1 Jan 21 - 27 Aug 25" at bounding box center [881, 69] width 54 height 10
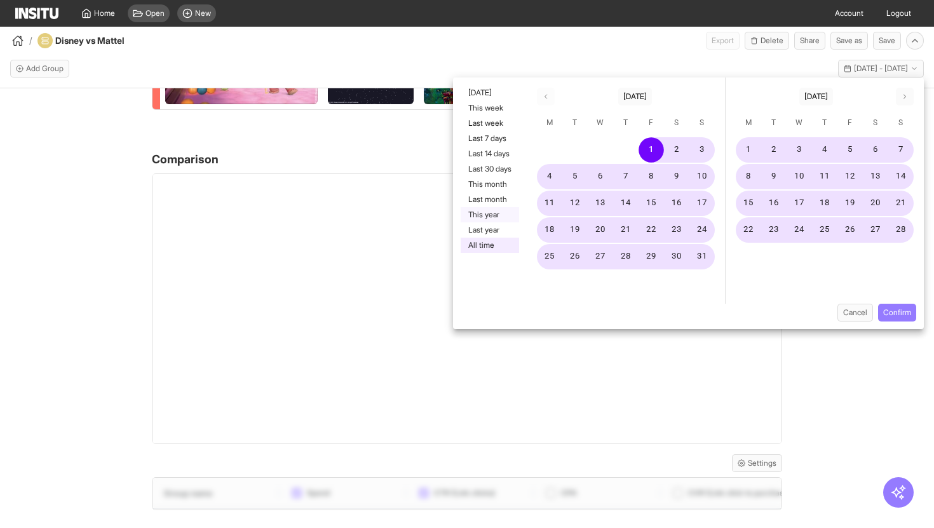
click at [479, 214] on button "This year" at bounding box center [490, 214] width 58 height 15
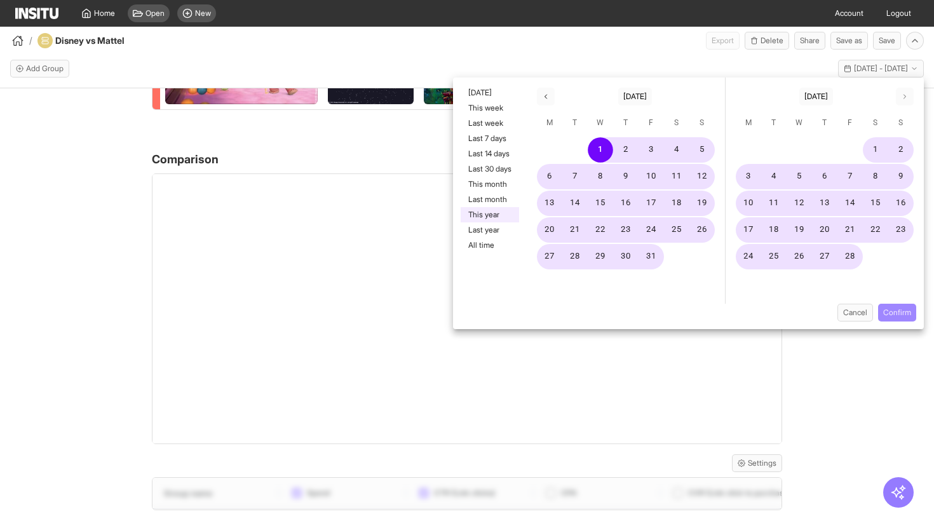
click at [885, 311] on button "Confirm" at bounding box center [897, 313] width 38 height 18
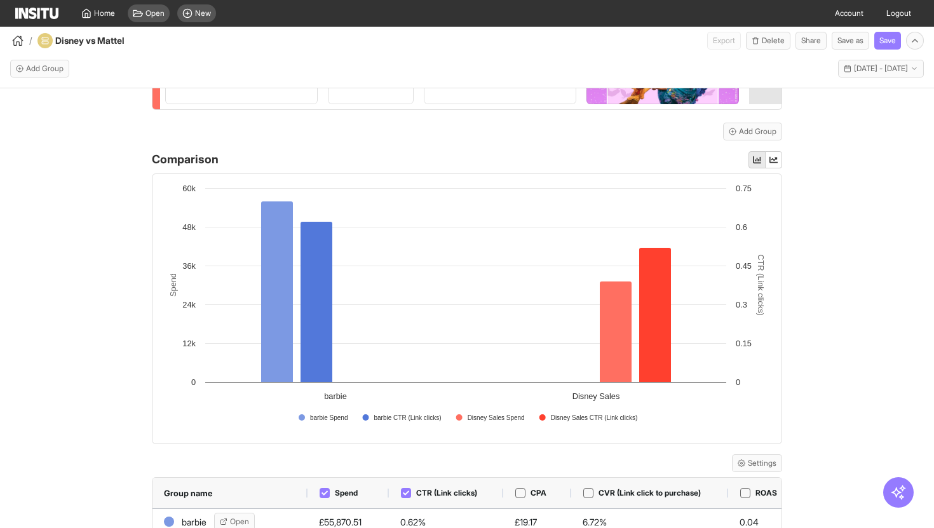
scroll to position [553, 0]
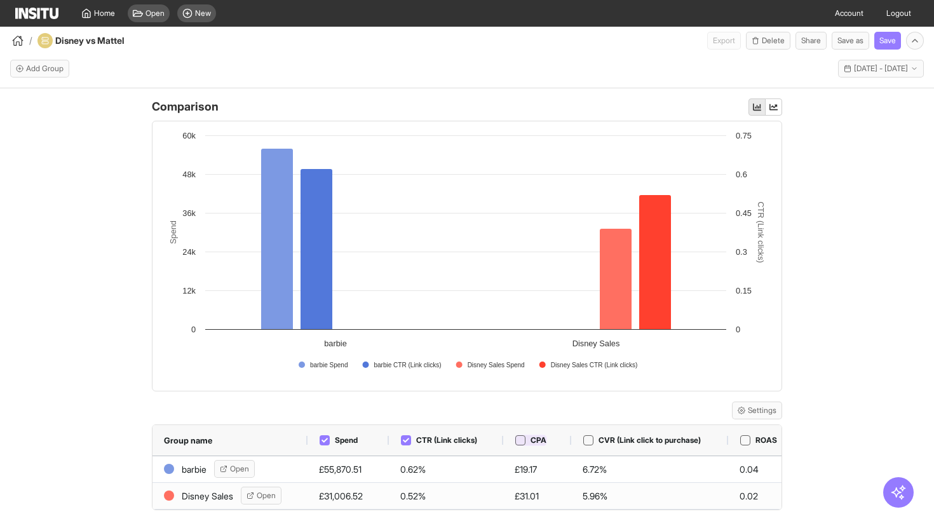
click at [520, 444] on div at bounding box center [520, 440] width 10 height 10
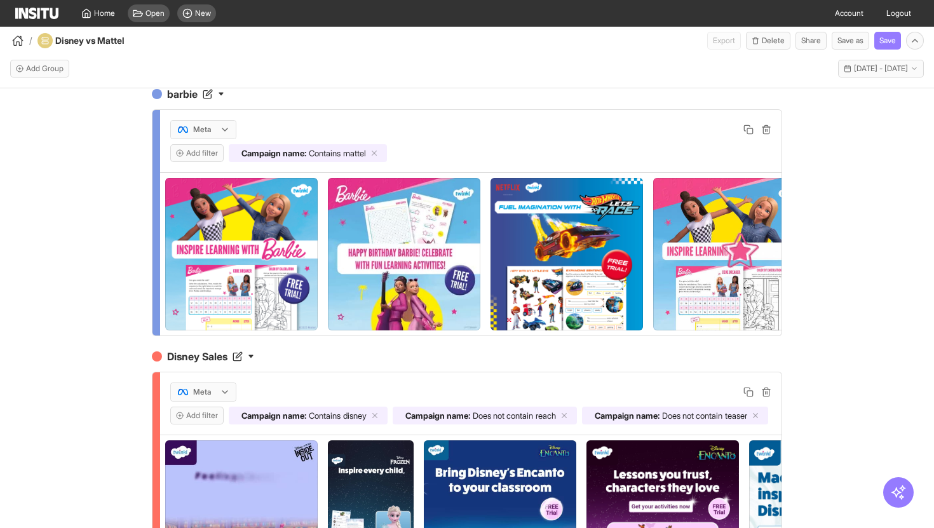
scroll to position [0, 0]
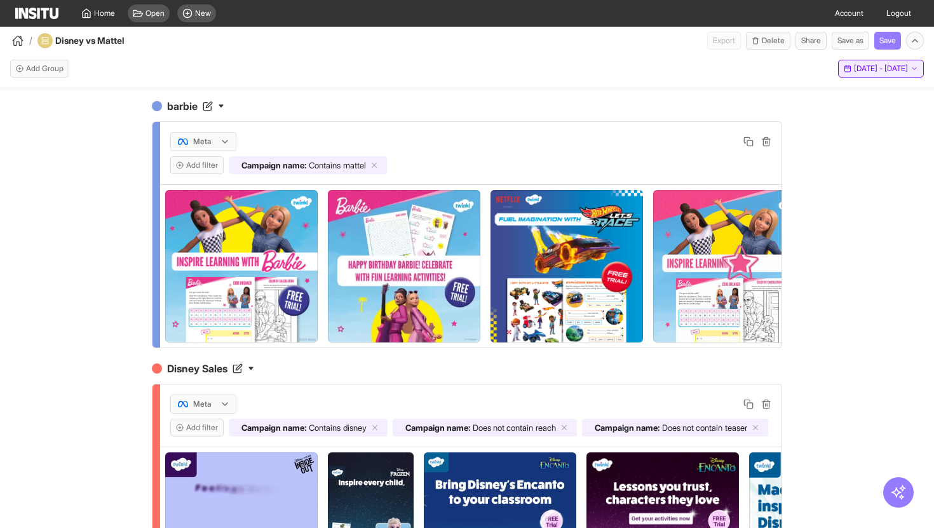
click at [854, 74] on button "This year - Wed 1 Jan - Wed 27 Aug, 2025 1 Jan 25 - 27 Aug 25" at bounding box center [881, 69] width 86 height 18
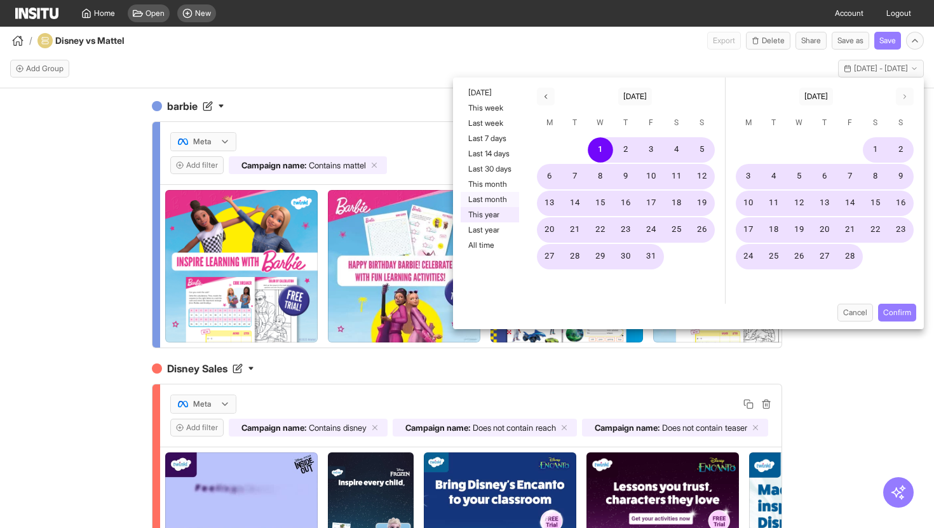
click at [498, 204] on button "Last month" at bounding box center [490, 199] width 58 height 15
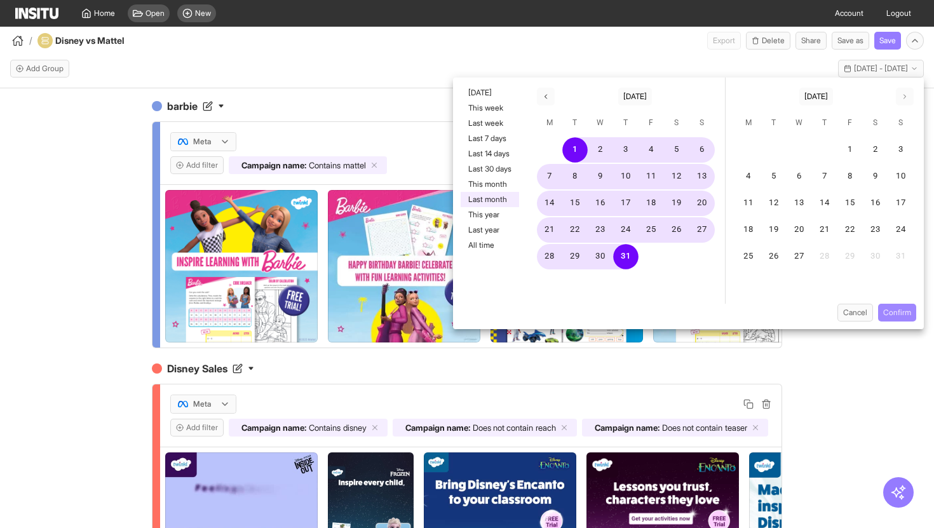
click at [896, 314] on button "Confirm" at bounding box center [897, 313] width 38 height 18
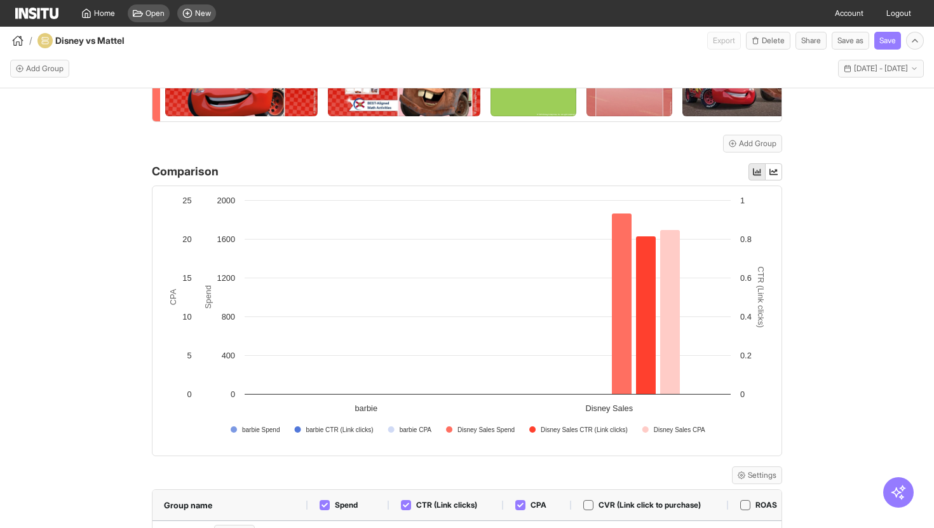
scroll to position [553, 0]
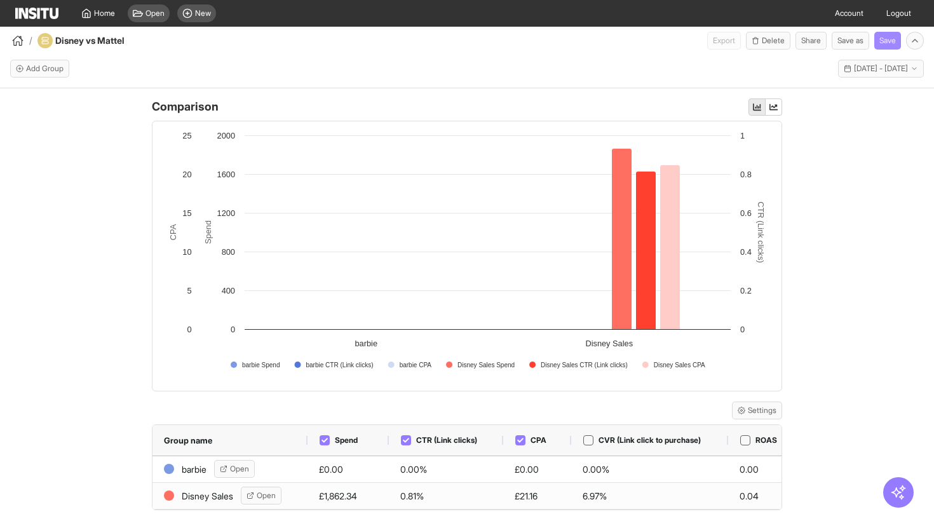
click at [880, 32] on button "Save" at bounding box center [887, 41] width 27 height 18
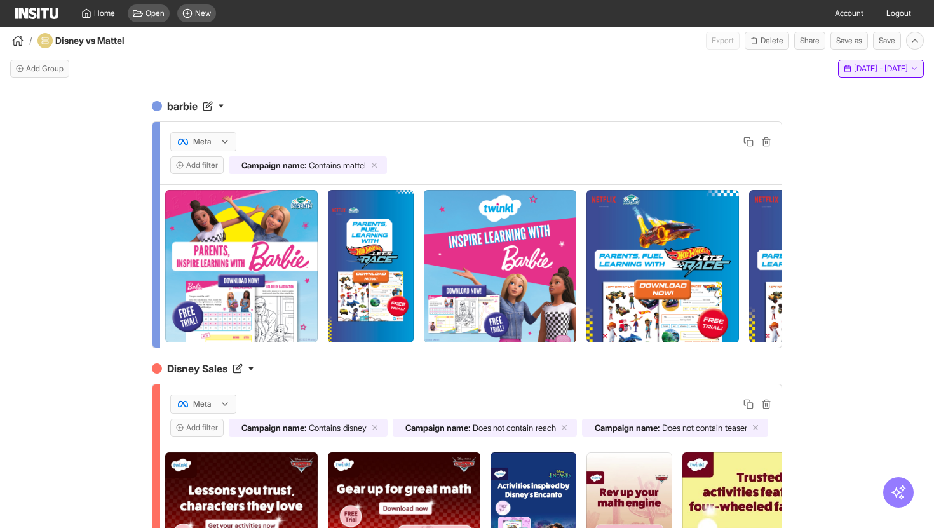
click at [854, 70] on span "[DATE] - [DATE]" at bounding box center [881, 69] width 54 height 10
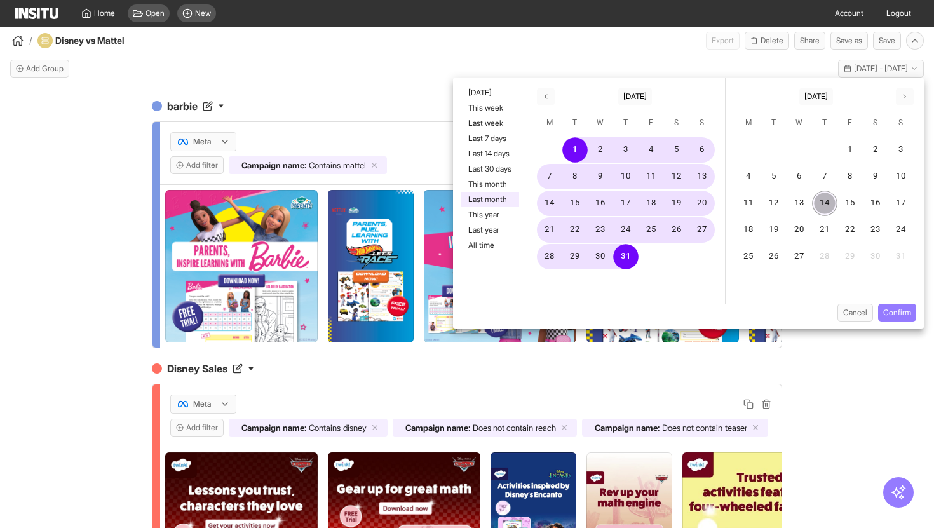
click at [820, 206] on button "14" at bounding box center [824, 203] width 25 height 25
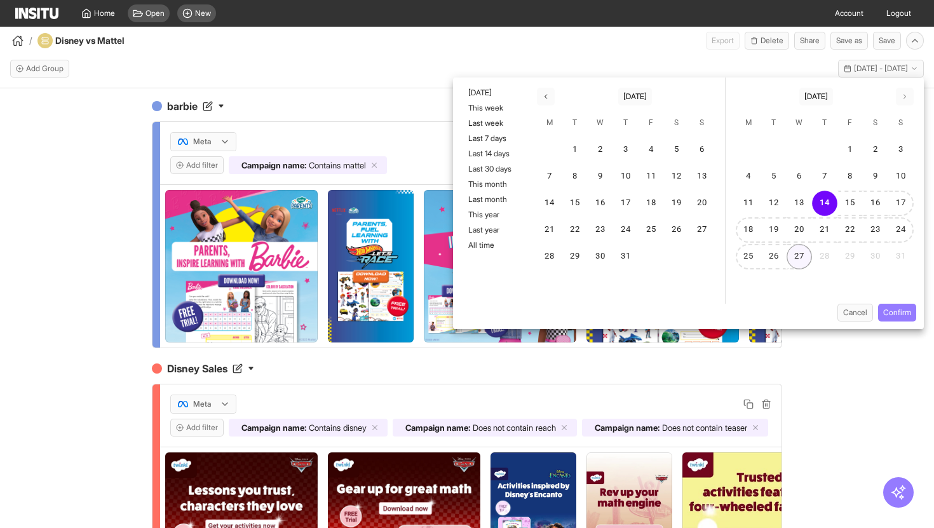
click at [797, 256] on button "27" at bounding box center [798, 256] width 25 height 25
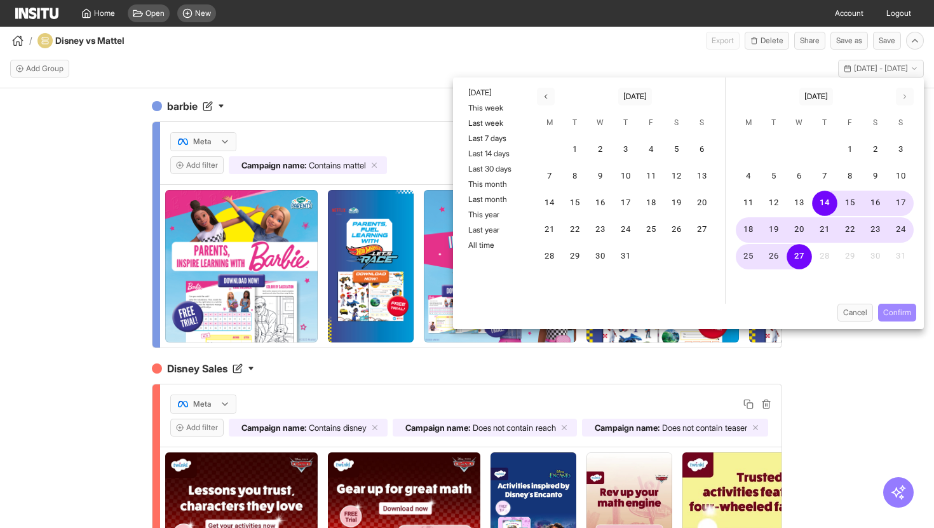
click at [902, 317] on button "Confirm" at bounding box center [897, 313] width 38 height 18
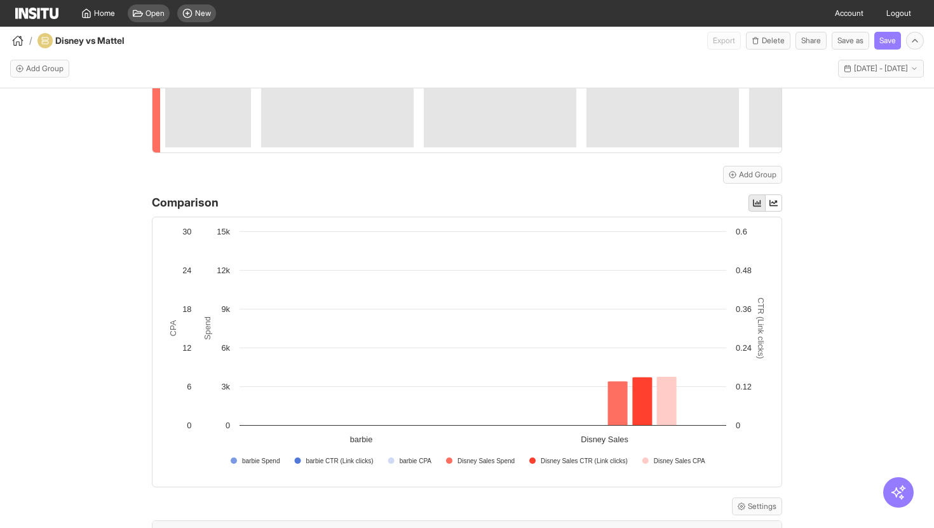
scroll to position [420, 0]
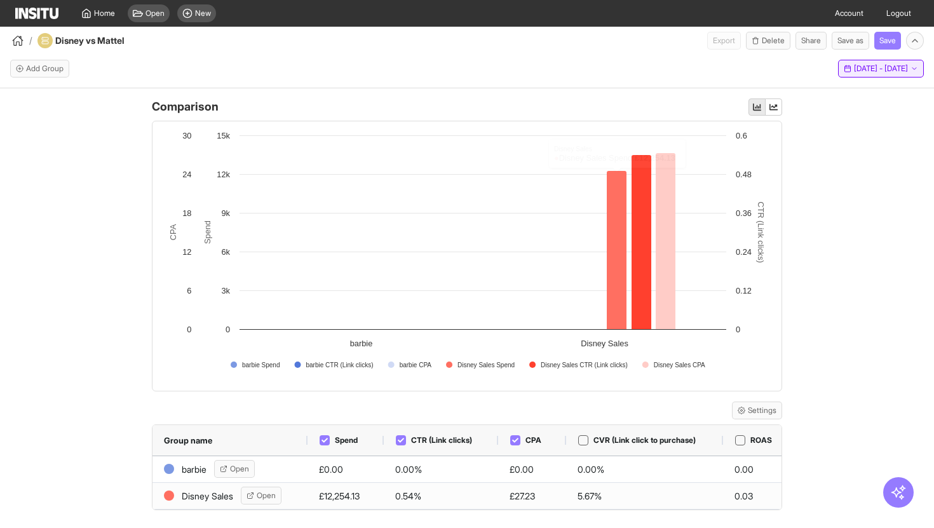
click at [863, 74] on button "[DATE] - [DATE] [DATE] - [DATE]" at bounding box center [881, 69] width 86 height 18
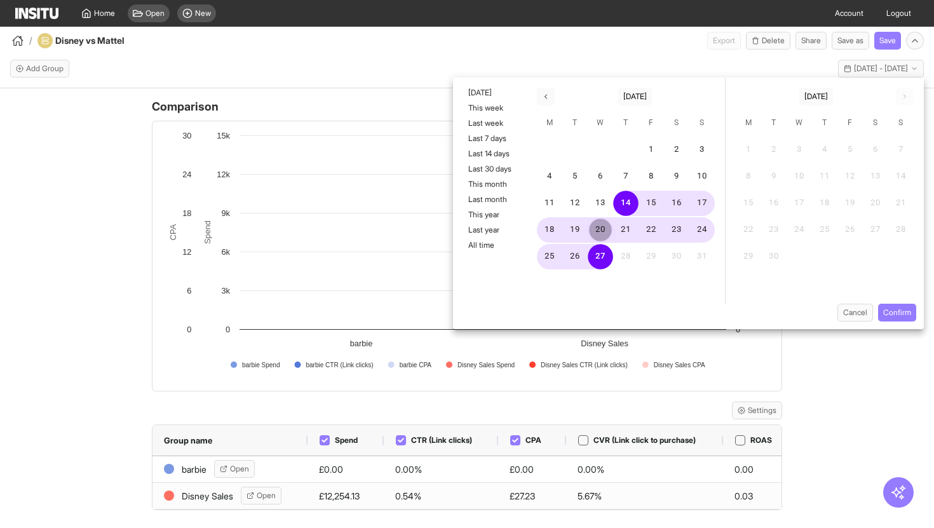
click at [593, 233] on button "20" at bounding box center [600, 229] width 25 height 25
click at [882, 314] on button "Confirm" at bounding box center [897, 313] width 38 height 18
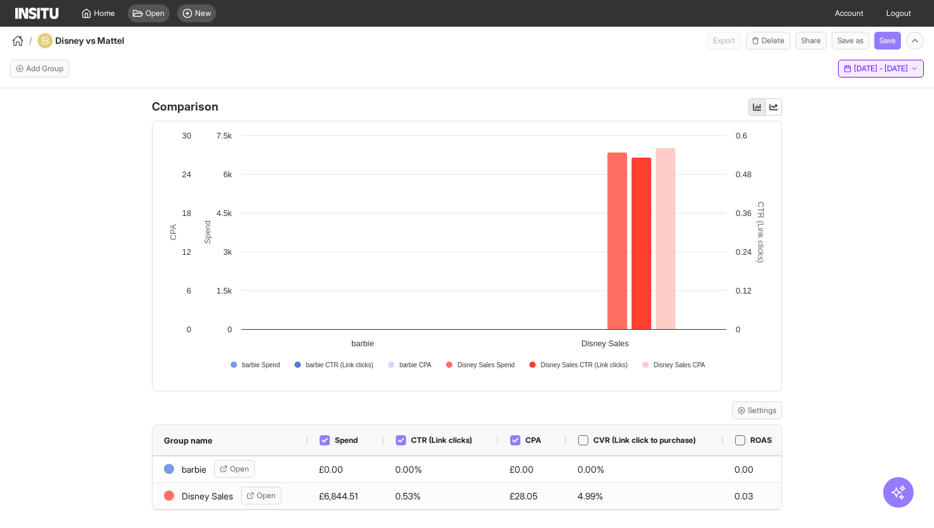
click at [880, 73] on span "[DATE] - [DATE]" at bounding box center [881, 69] width 54 height 10
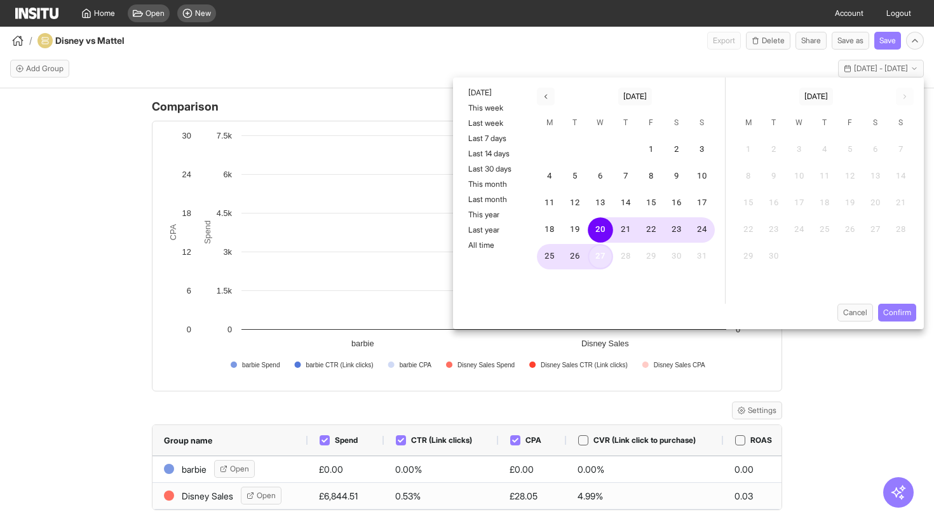
click at [600, 259] on button "27" at bounding box center [600, 256] width 25 height 25
click at [542, 260] on button "25" at bounding box center [549, 256] width 25 height 25
click at [603, 261] on button "27" at bounding box center [600, 256] width 25 height 25
click at [896, 316] on button "Confirm" at bounding box center [897, 313] width 38 height 18
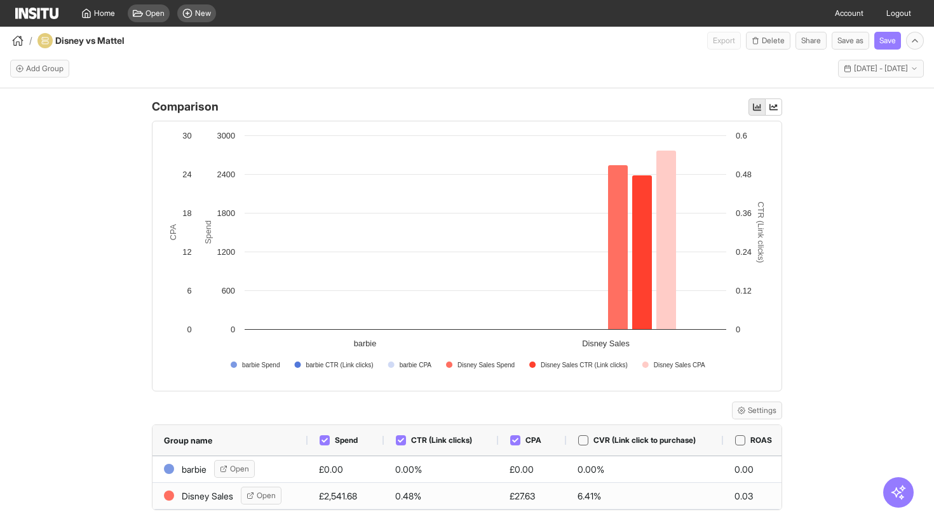
scroll to position [0, 0]
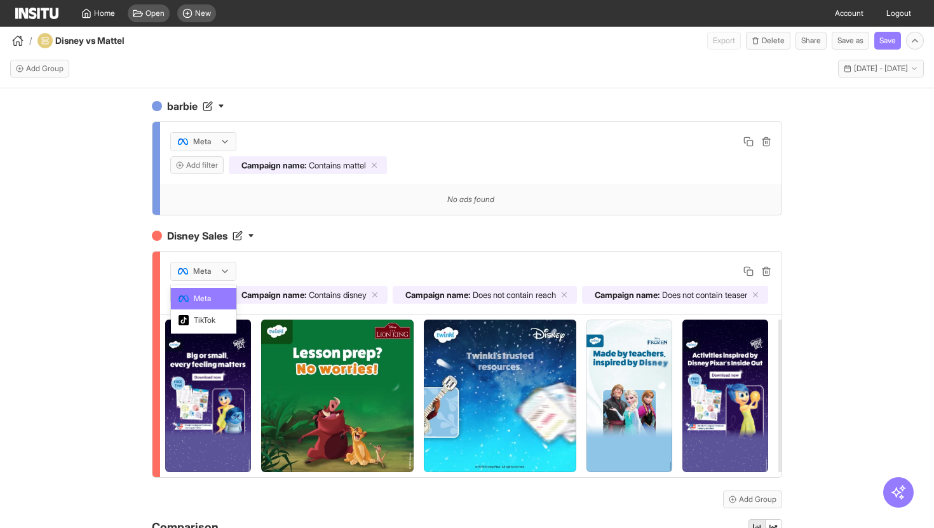
drag, startPoint x: 206, startPoint y: 268, endPoint x: 300, endPoint y: 259, distance: 94.4
click at [300, 259] on div "[object Object] selected, 1 of 2. 2 results available. Use Up and Down to choos…" at bounding box center [470, 283] width 621 height 62
click at [191, 299] on button "Add filter" at bounding box center [196, 295] width 53 height 18
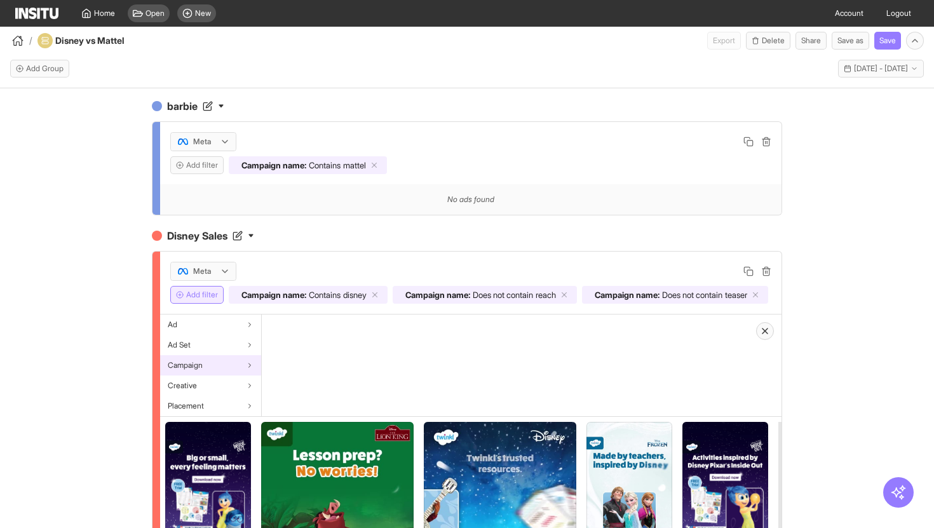
click at [211, 369] on div "Campaign" at bounding box center [210, 365] width 101 height 20
click at [328, 325] on div "Campaign name" at bounding box center [312, 324] width 101 height 20
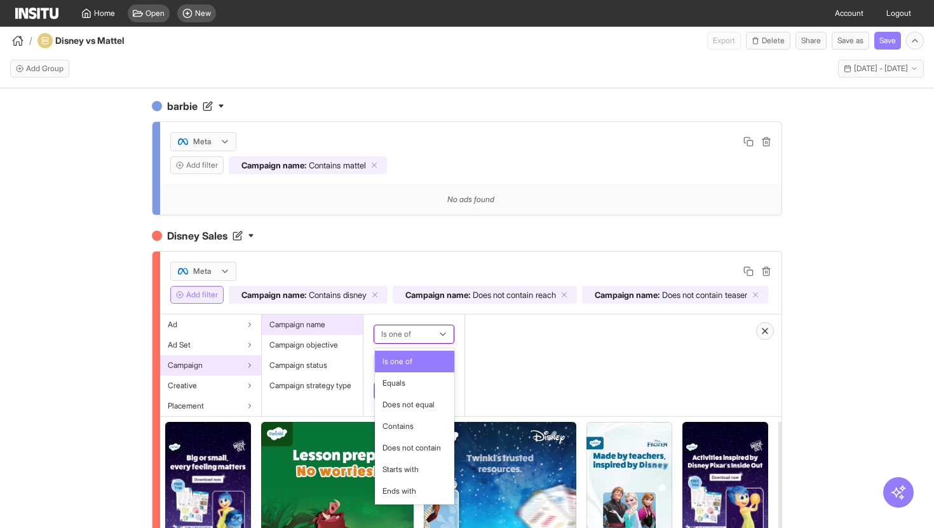
click at [422, 335] on div at bounding box center [405, 333] width 50 height 15
click at [401, 446] on span "Does not contain" at bounding box center [411, 447] width 58 height 11
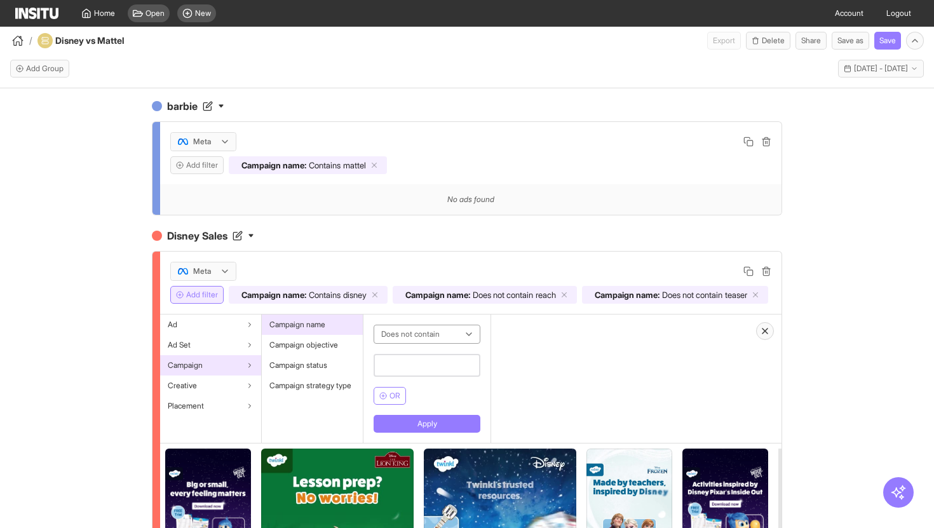
click at [403, 360] on input "text" at bounding box center [426, 365] width 107 height 23
type input "**"
click at [393, 398] on span "OR" at bounding box center [394, 396] width 11 height 10
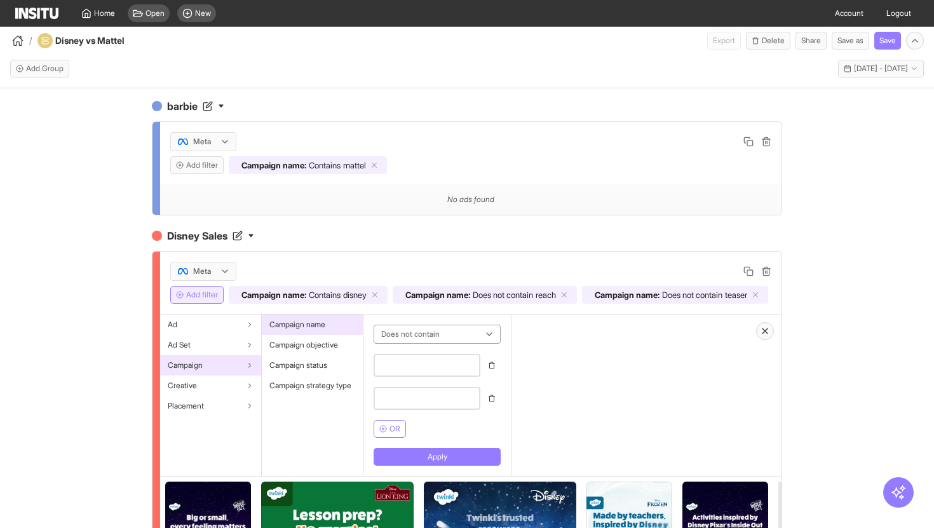
click at [417, 367] on input "text" at bounding box center [426, 365] width 107 height 23
type input "**"
click at [389, 432] on button "OR" at bounding box center [389, 429] width 32 height 18
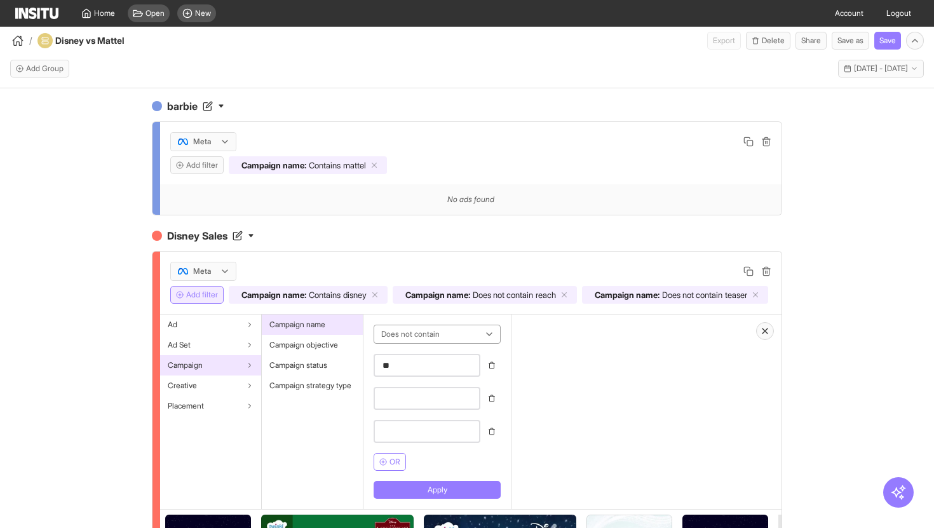
click at [404, 402] on input "text" at bounding box center [426, 398] width 107 height 23
type input "**"
click at [402, 427] on input "text" at bounding box center [426, 431] width 107 height 23
type input "**"
click at [424, 483] on button "Apply" at bounding box center [436, 490] width 127 height 18
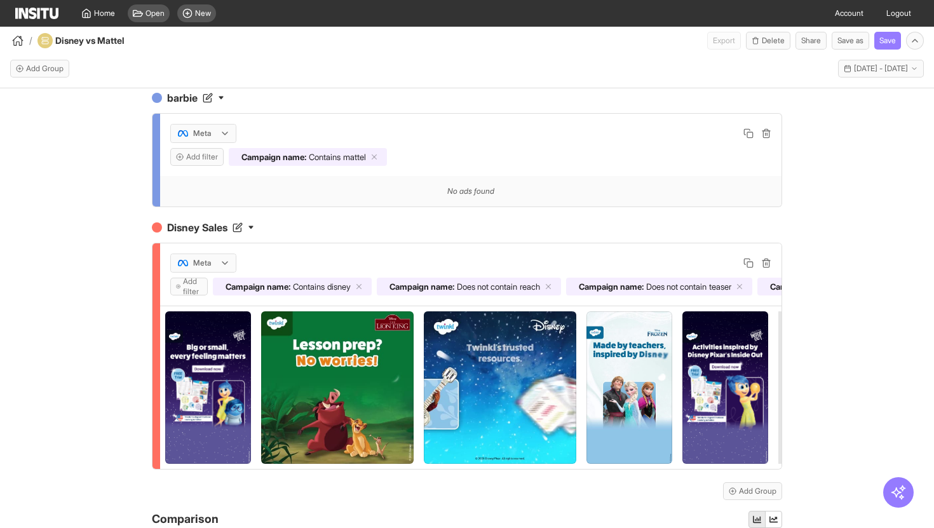
scroll to position [11, 0]
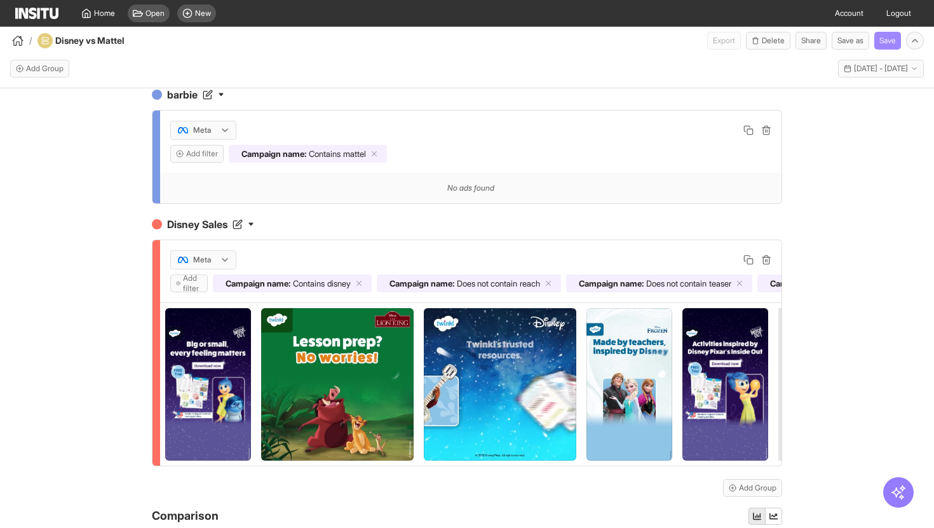
click at [895, 41] on button "Save" at bounding box center [887, 41] width 27 height 18
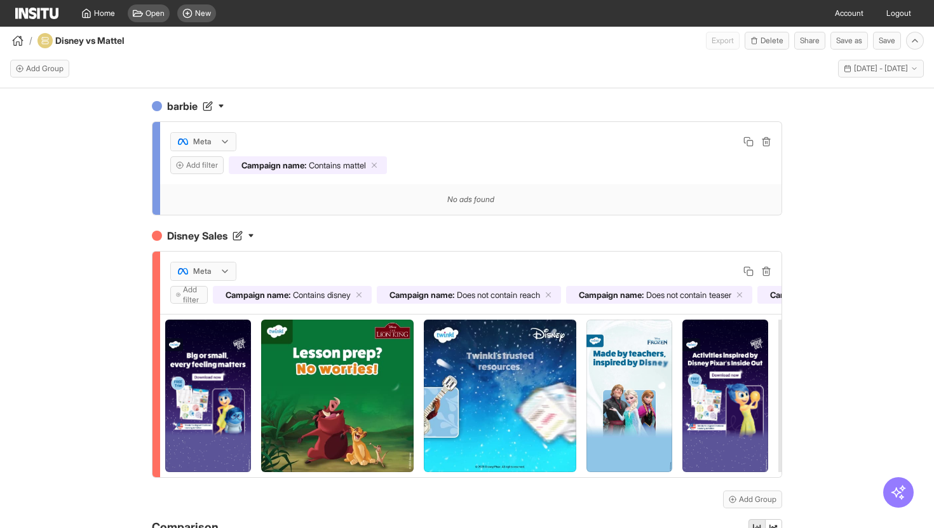
click at [831, 316] on div "barbie Meta Add filter Campaign name : Contains mattel No ads found Disney Sale…" at bounding box center [467, 319] width 934 height 462
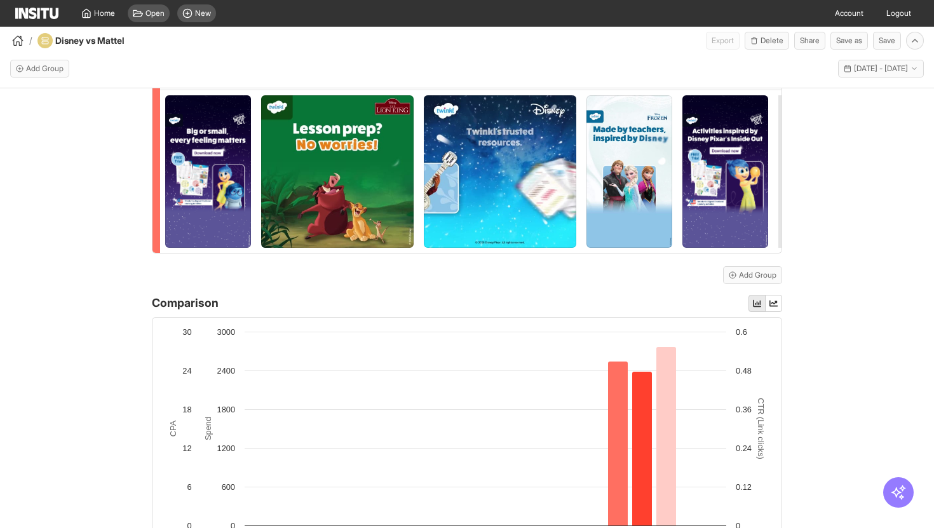
scroll to position [420, 0]
